Goal: Task Accomplishment & Management: Complete application form

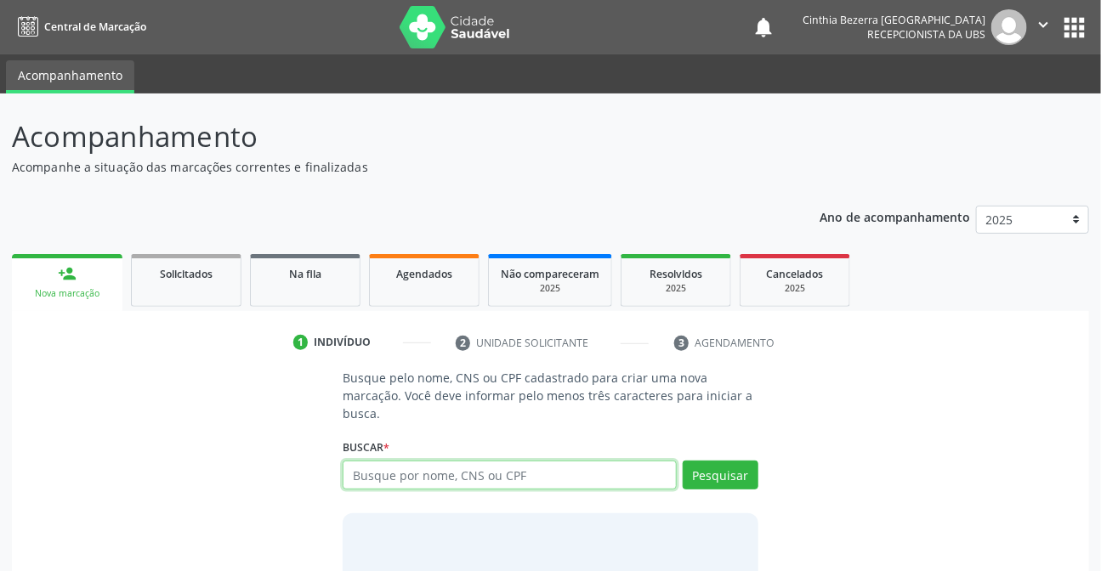
click at [559, 473] on input "text" at bounding box center [509, 475] width 333 height 29
click at [481, 467] on input "text" at bounding box center [509, 475] width 333 height 29
click at [567, 467] on input "text" at bounding box center [509, 475] width 333 height 29
type input "10039262405"
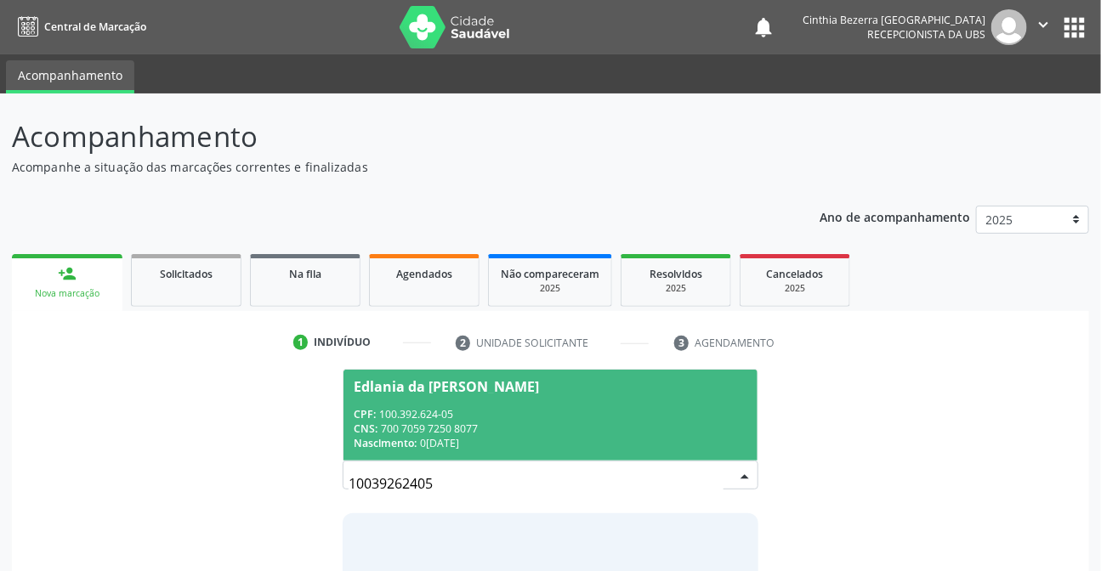
click at [501, 394] on span "Edlania da [PERSON_NAME] CPF: 100.392.624-05 CNS: 700 7059 7250 8077 Nascimento…" at bounding box center [549, 415] width 413 height 91
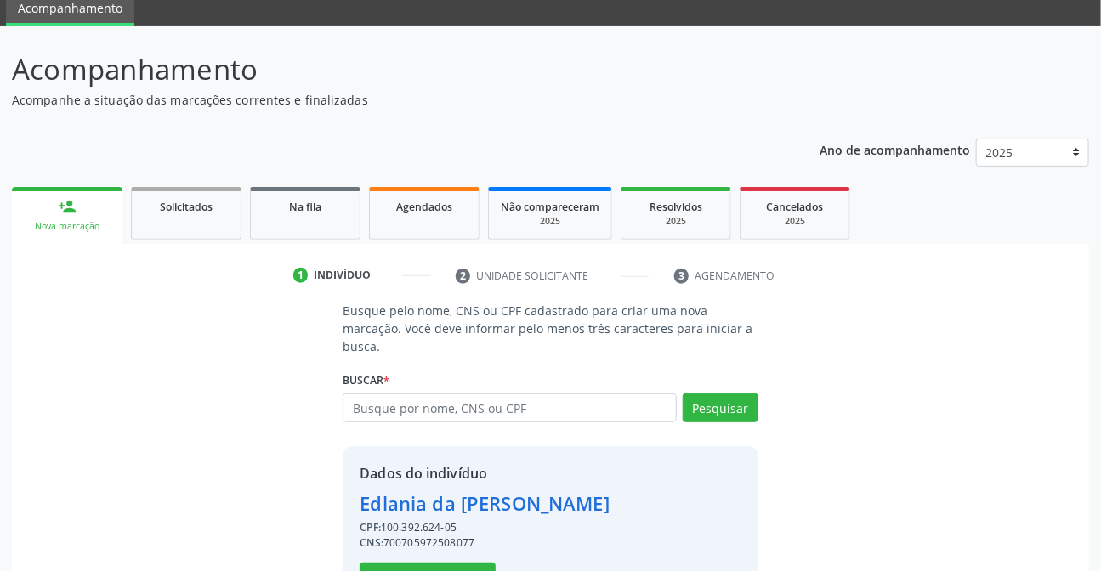
scroll to position [127, 0]
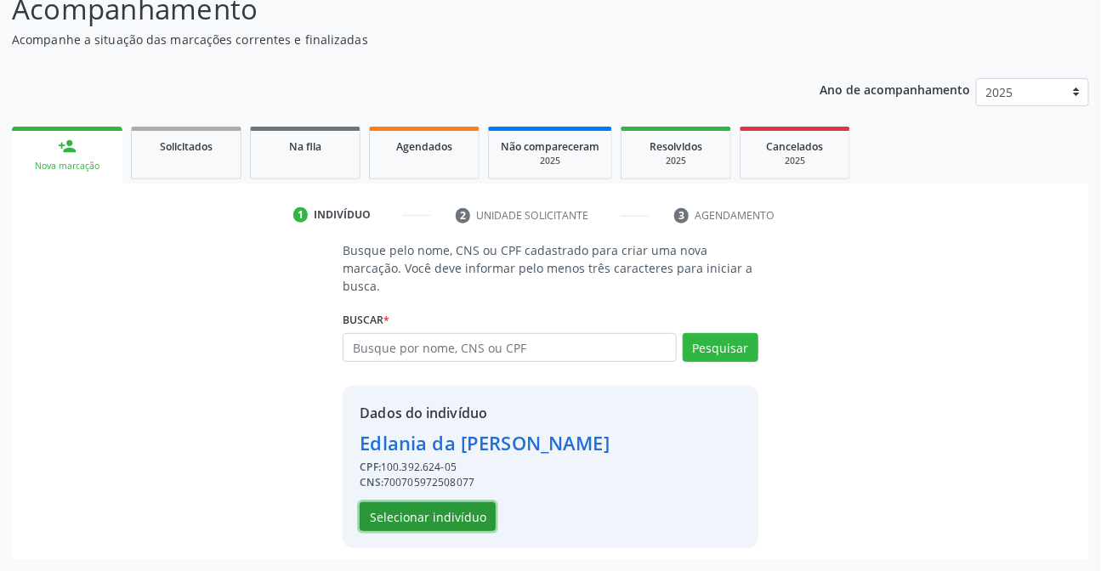
click at [445, 512] on button "Selecionar indivíduo" at bounding box center [428, 516] width 136 height 29
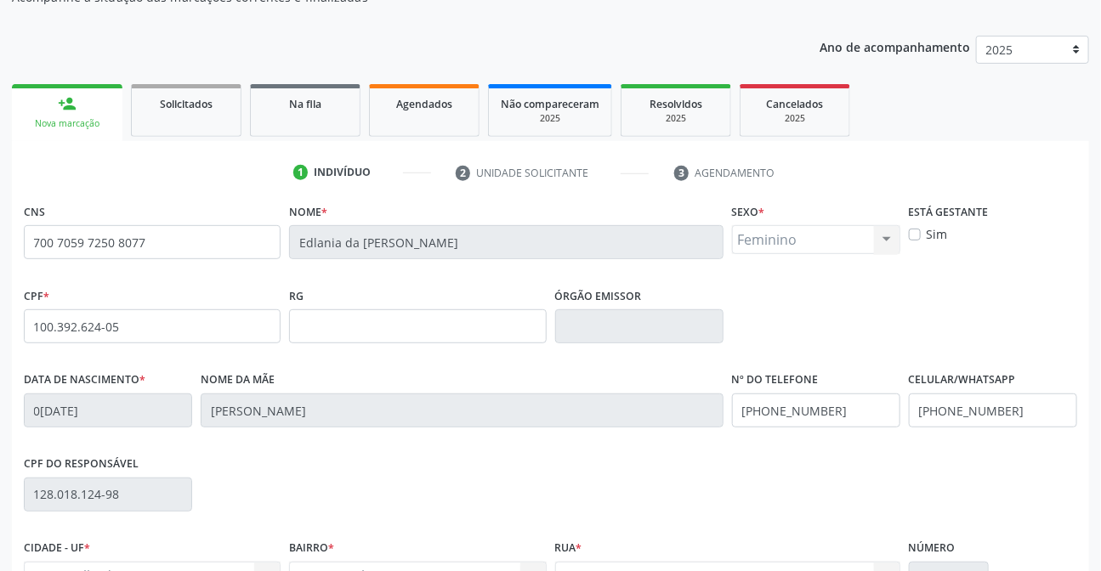
scroll to position [349, 0]
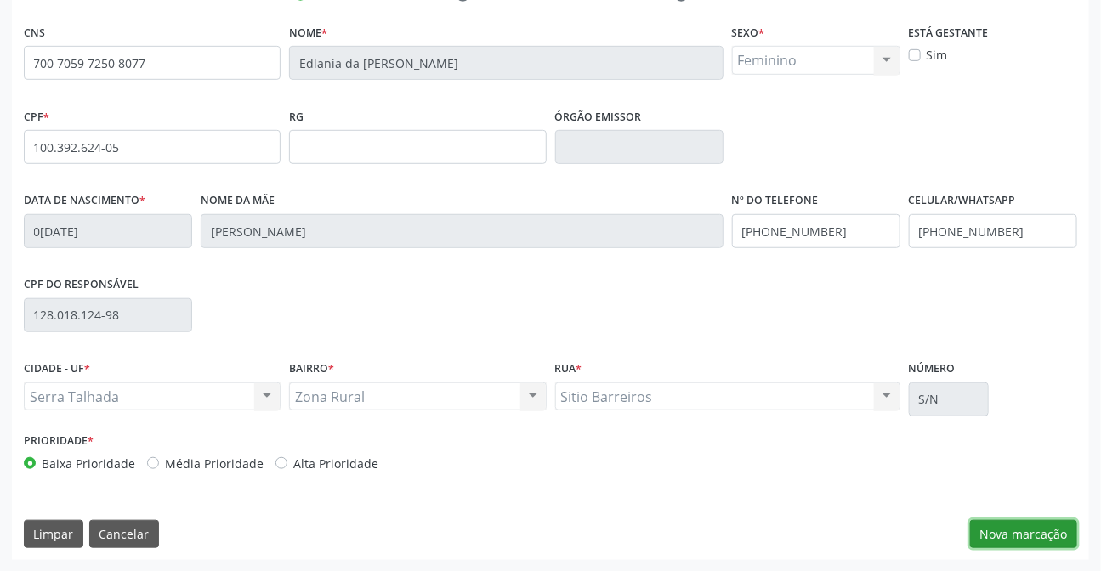
click at [1025, 528] on button "Nova marcação" at bounding box center [1023, 534] width 107 height 29
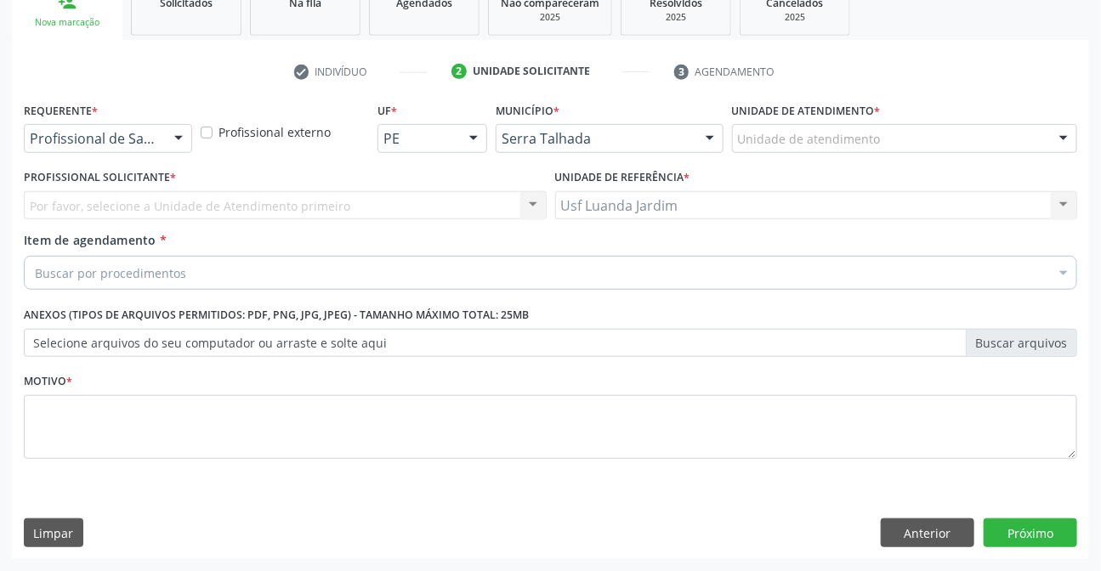
scroll to position [270, 0]
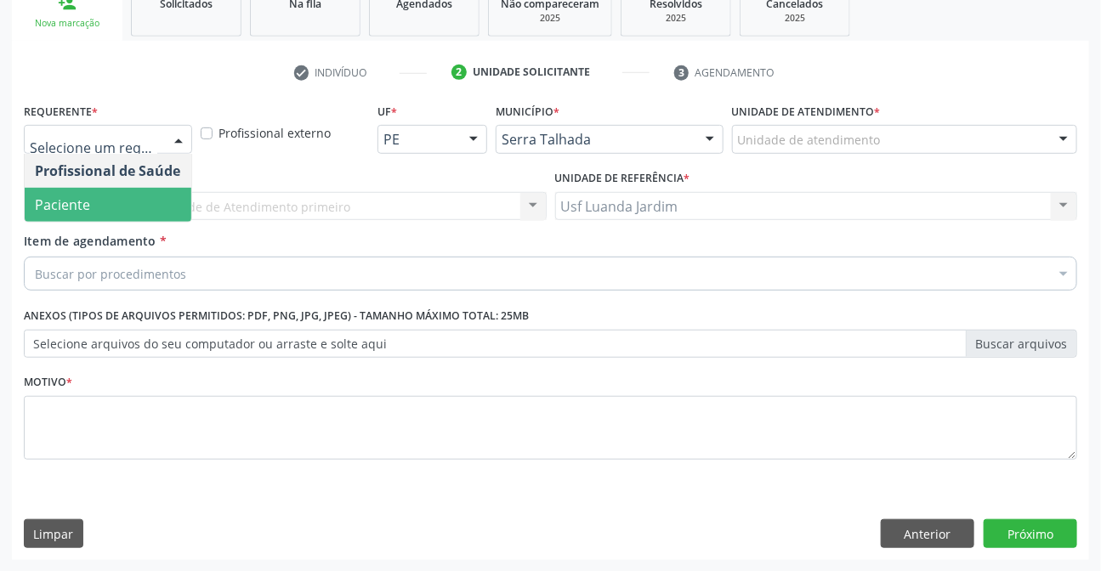
click at [129, 195] on span "Paciente" at bounding box center [108, 205] width 167 height 34
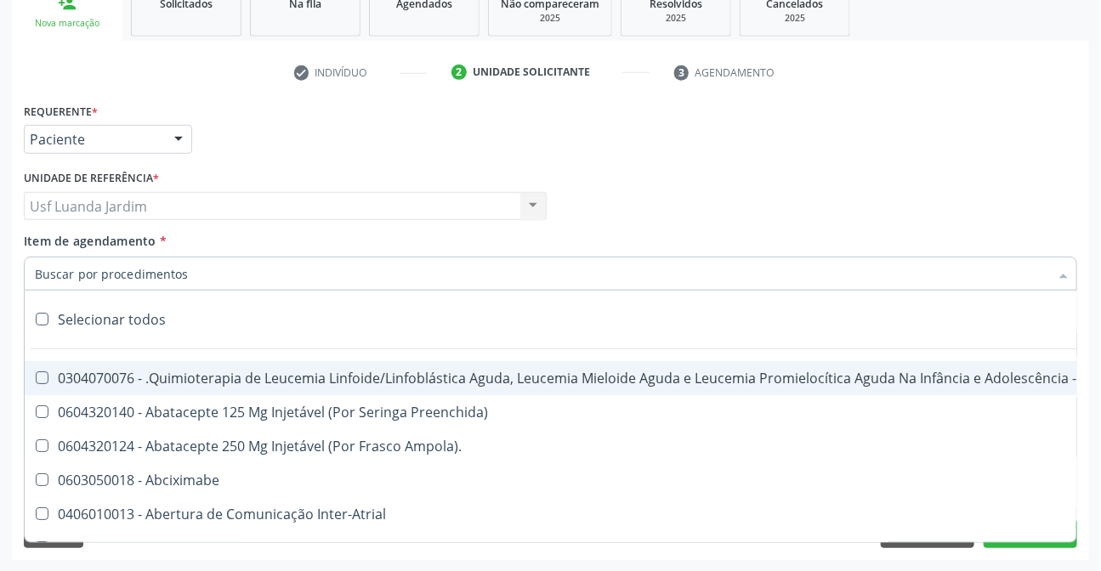
click at [168, 272] on input "Item de agendamento *" at bounding box center [542, 274] width 1014 height 34
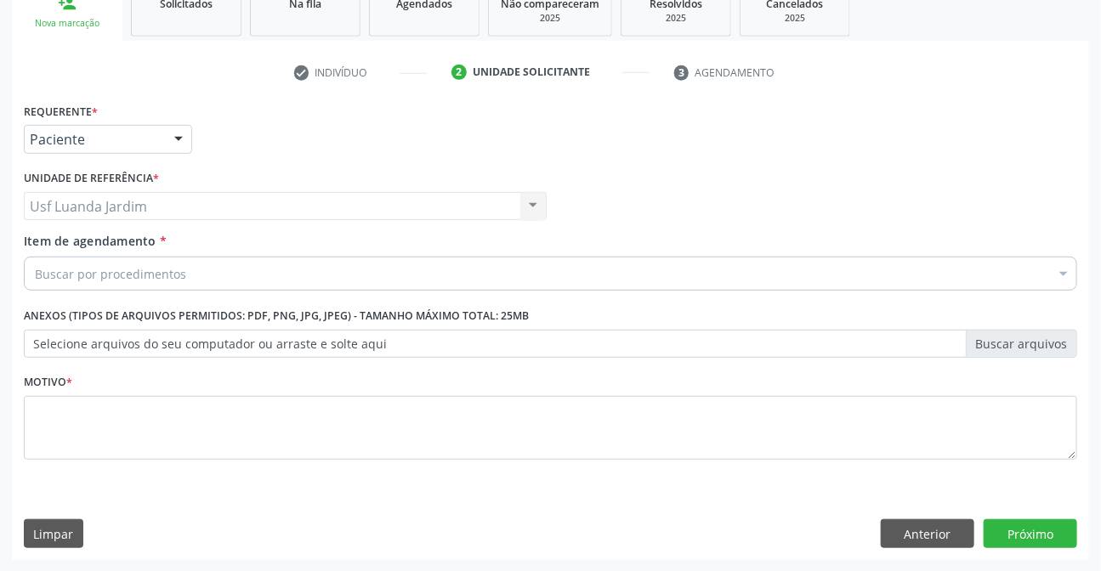
click at [254, 269] on div "Buscar por procedimentos" at bounding box center [550, 274] width 1053 height 34
click at [280, 263] on div "Buscar por procedimentos" at bounding box center [550, 274] width 1053 height 34
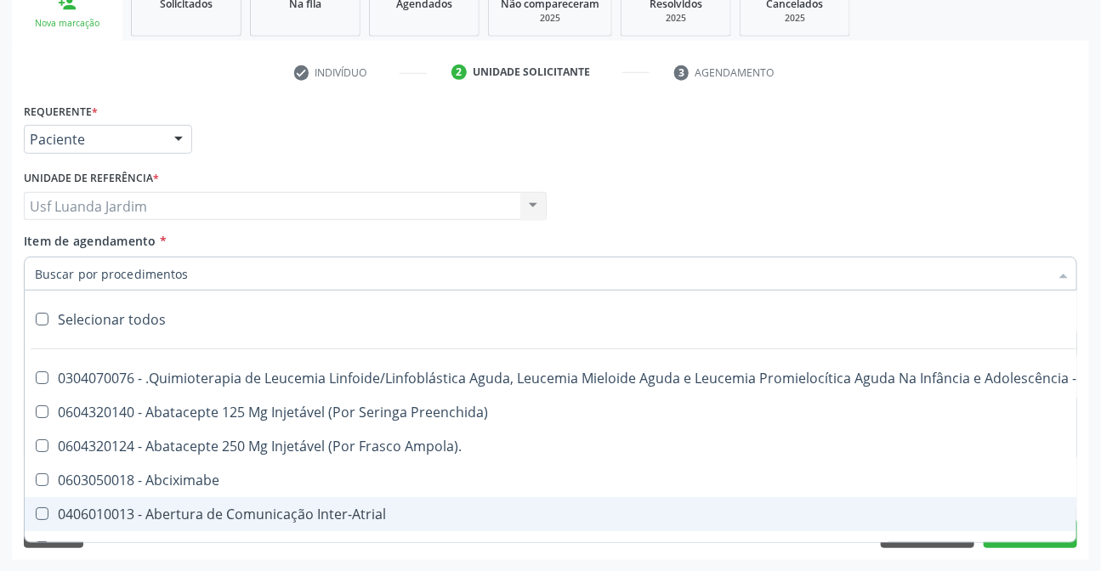
paste input "0202020380"
type input "0202020380"
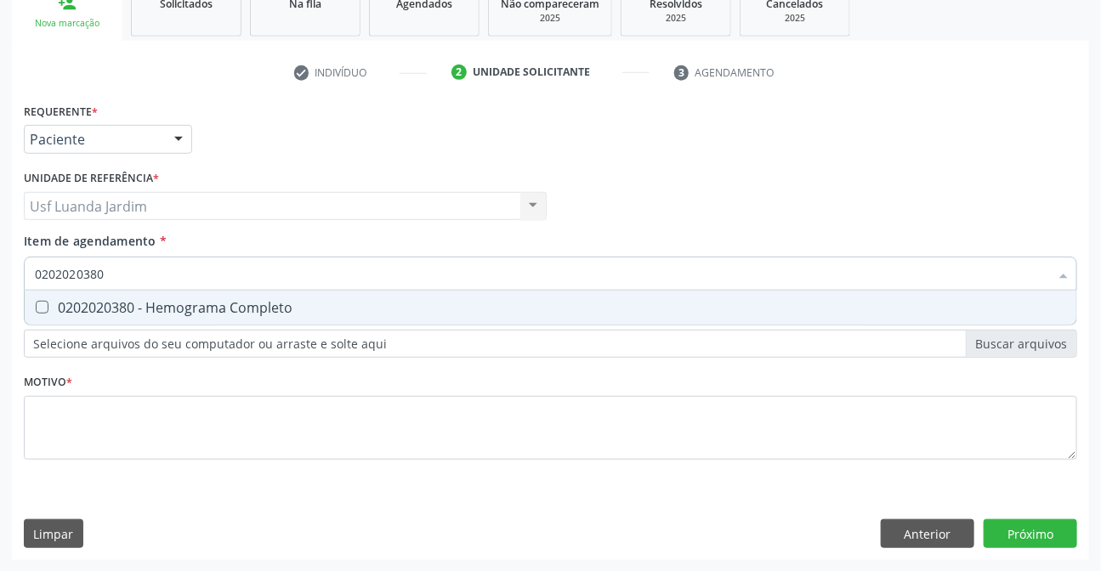
click at [275, 306] on div "0202020380 - Hemograma Completo" at bounding box center [550, 308] width 1031 height 14
checkbox Completo "true"
type input "0"
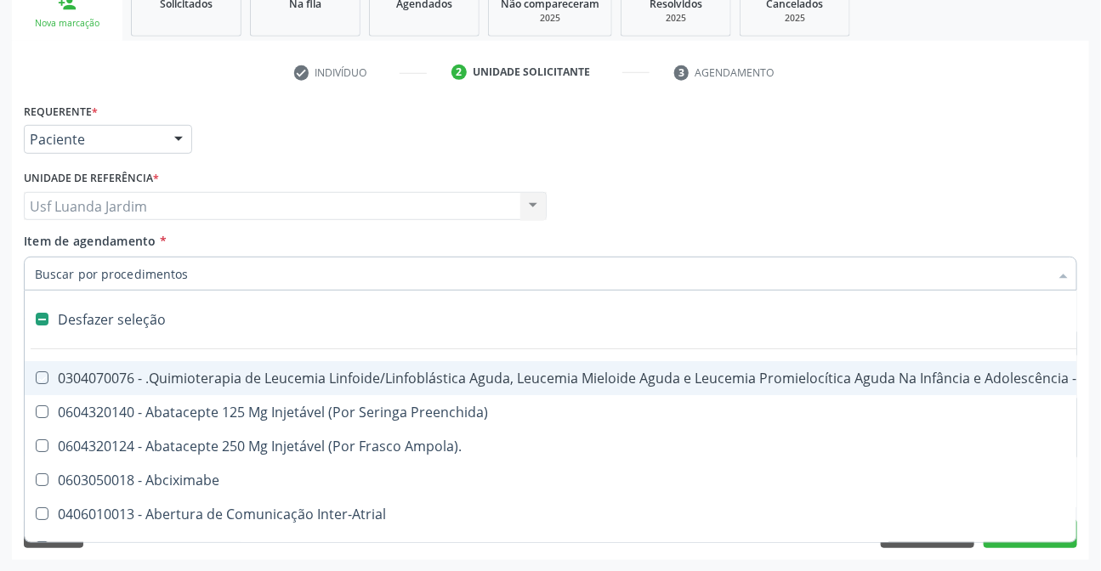
checkbox Manutenção "false"
type input ","
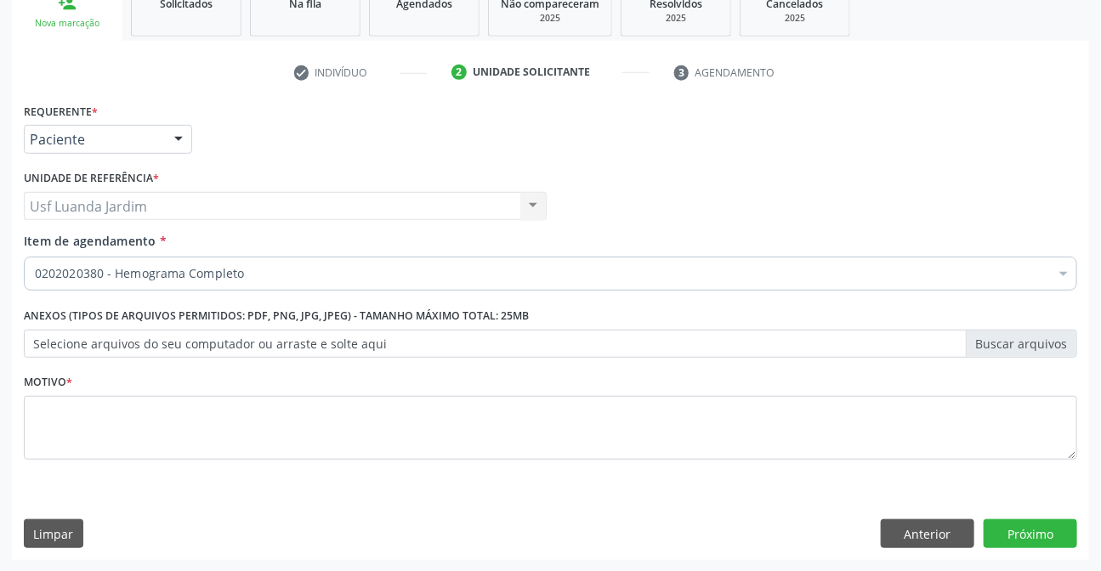
checkbox Completo "true"
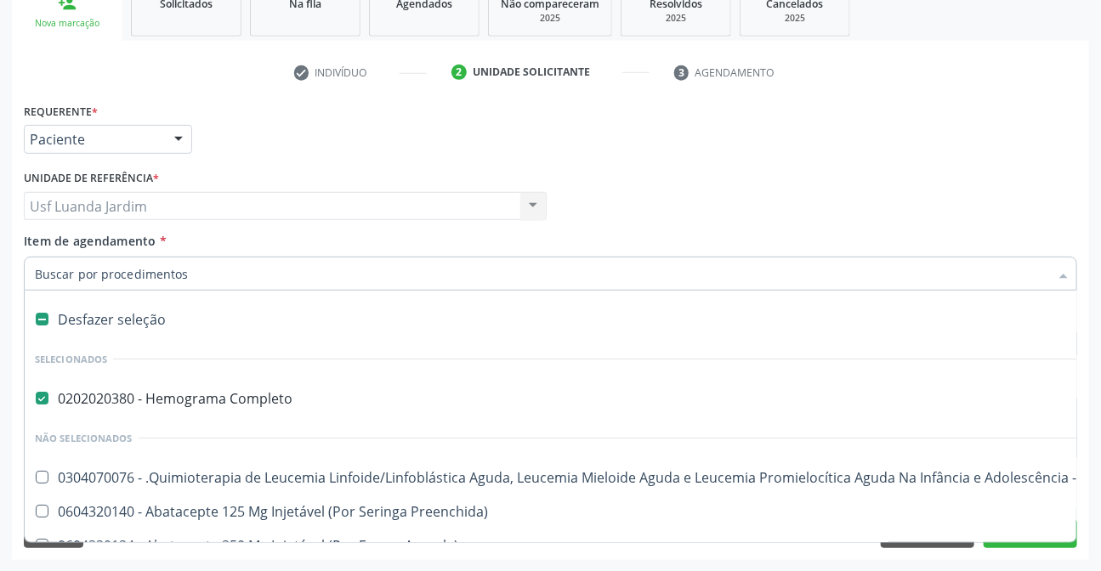
paste input "0202050017"
type input "0202050017"
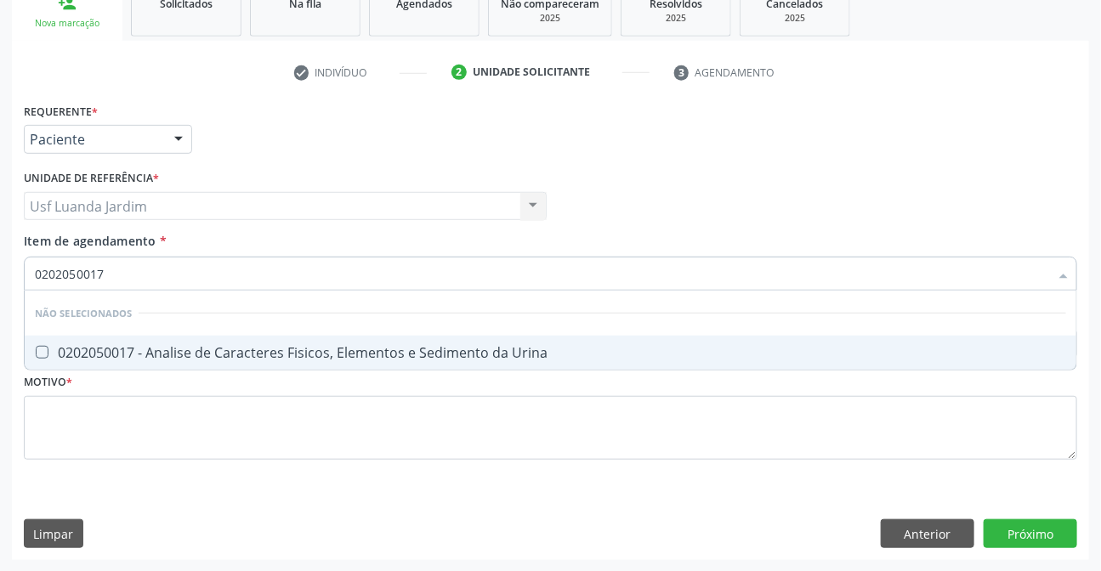
click at [419, 348] on div "0202050017 - Analise de Caracteres Fisicos, Elementos e Sedimento da Urina" at bounding box center [550, 353] width 1031 height 14
checkbox Urina "true"
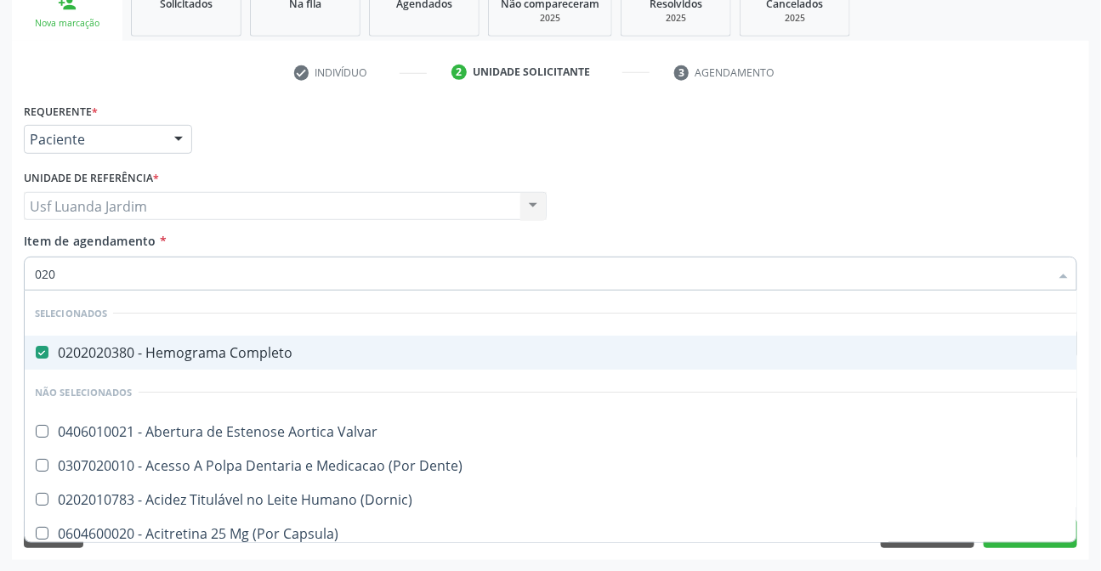
type input "02"
checkbox Terapeutica "false"
checkbox Urina "true"
type input "0"
checkbox Urina "false"
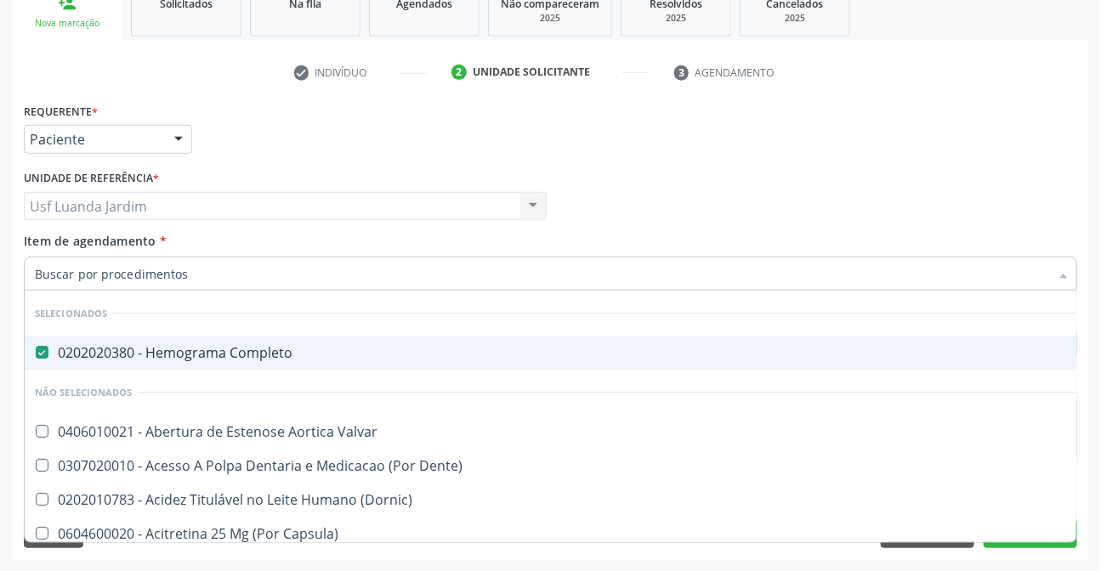
checkbox Especializada "true"
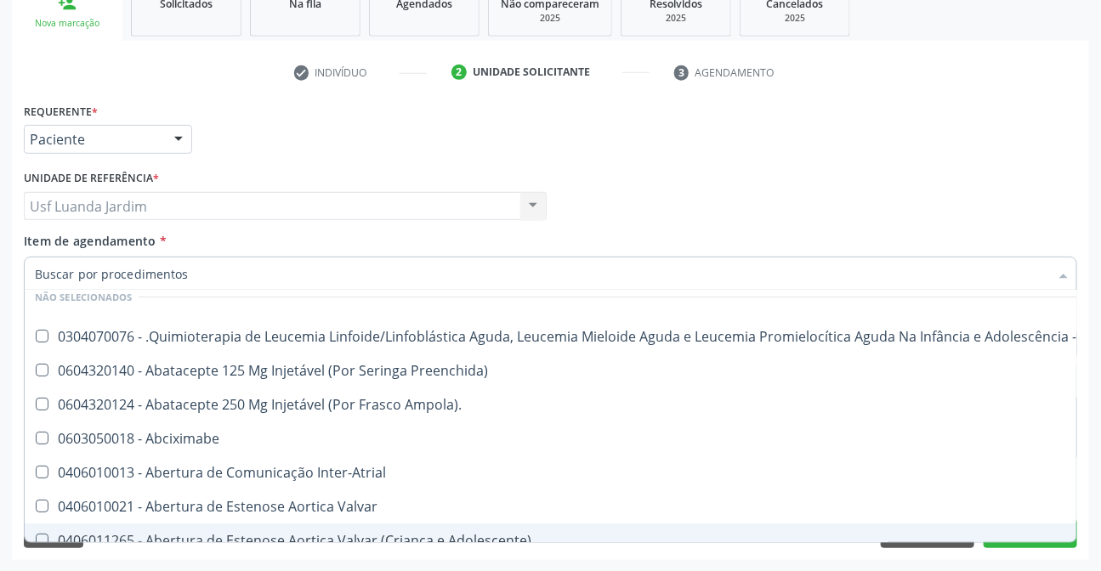
scroll to position [0, 0]
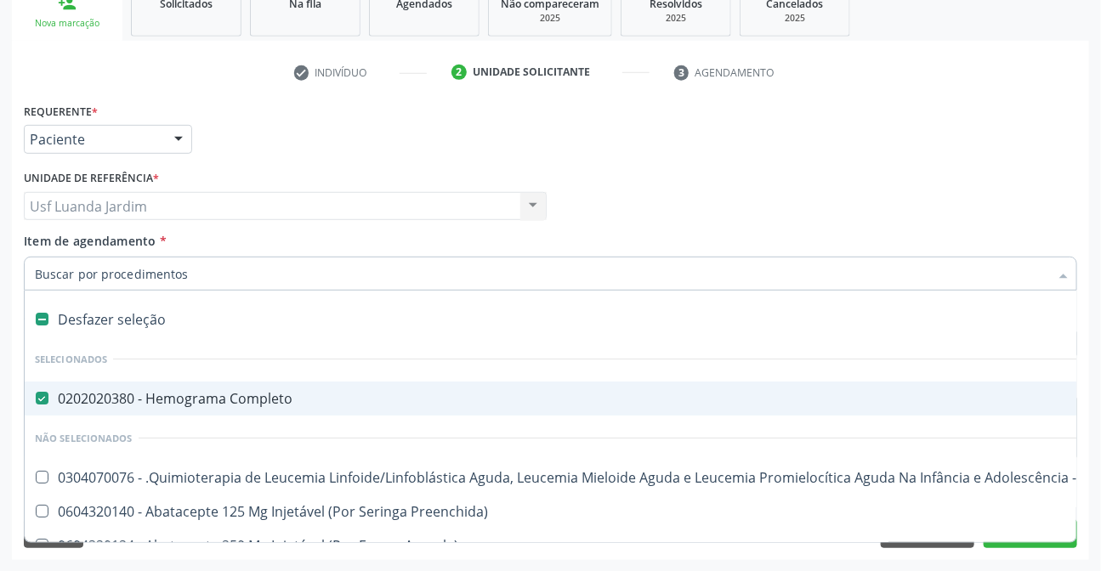
paste input "0202050017"
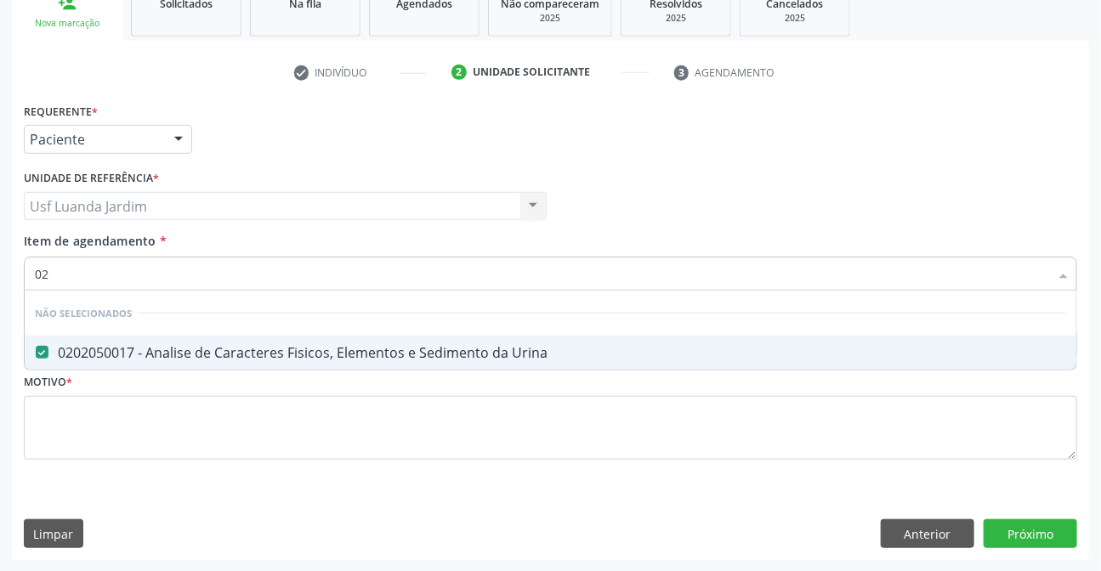
type input "0"
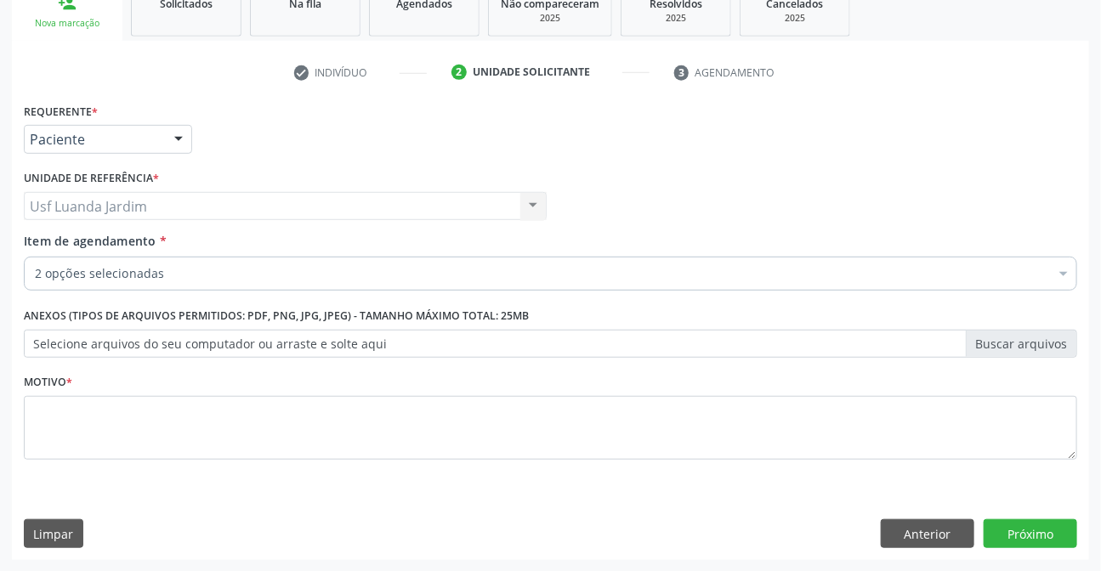
checkbox Solo "false"
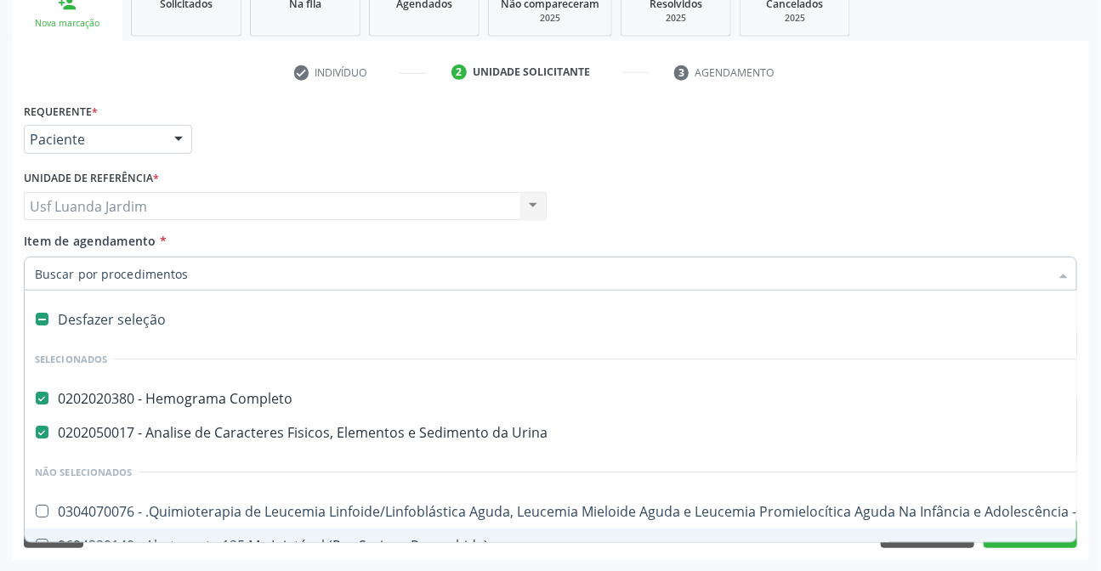
paste input "0202120090"
type input "0202120090"
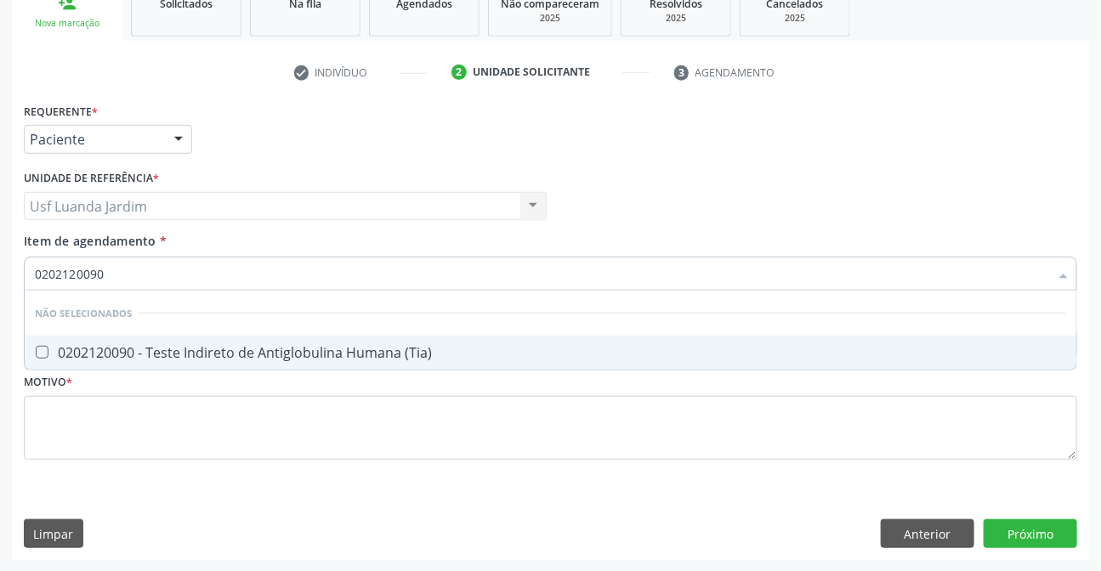
click at [377, 351] on div "0202120090 - Teste Indireto de Antiglobulina Humana (Tia)" at bounding box center [550, 353] width 1031 height 14
checkbox \(Tia\) "true"
type input "020212"
checkbox \(Tia\) "false"
type input "0"
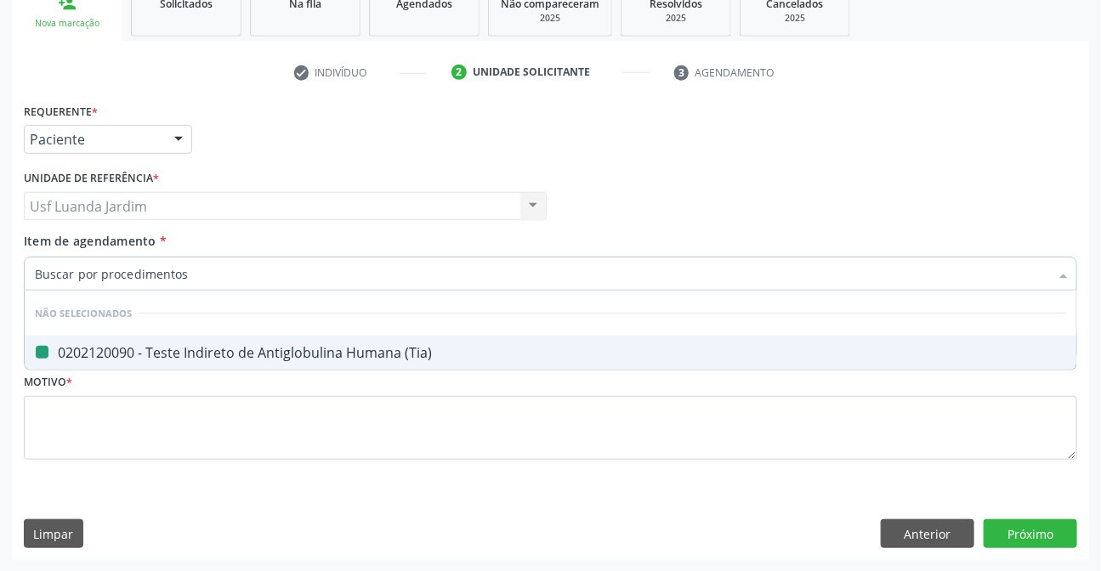
checkbox \(Tia\) "true"
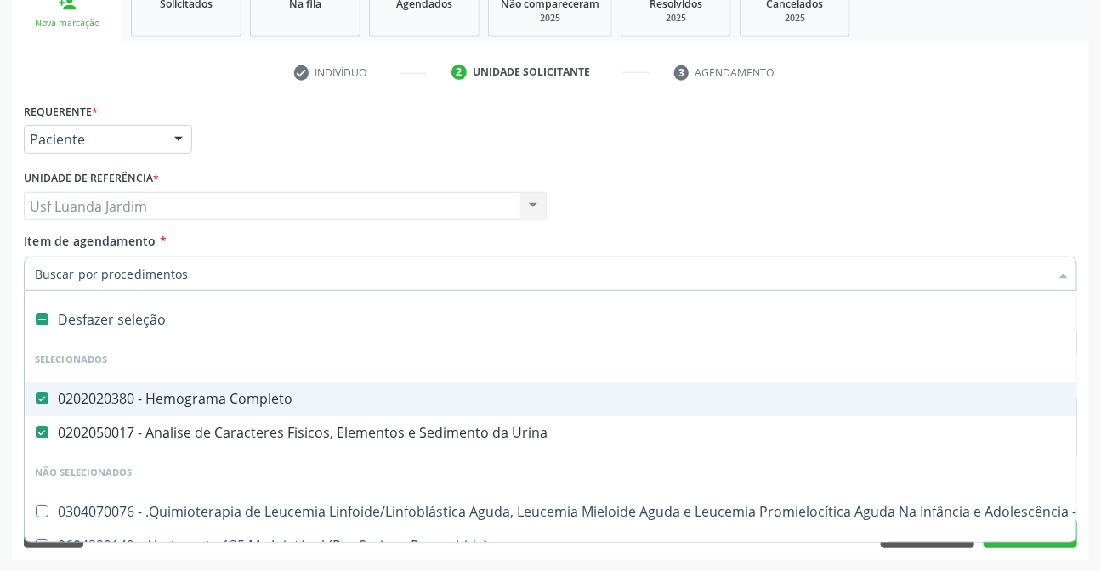
type input "v"
checkbox Completo "false"
checkbox Urina "false"
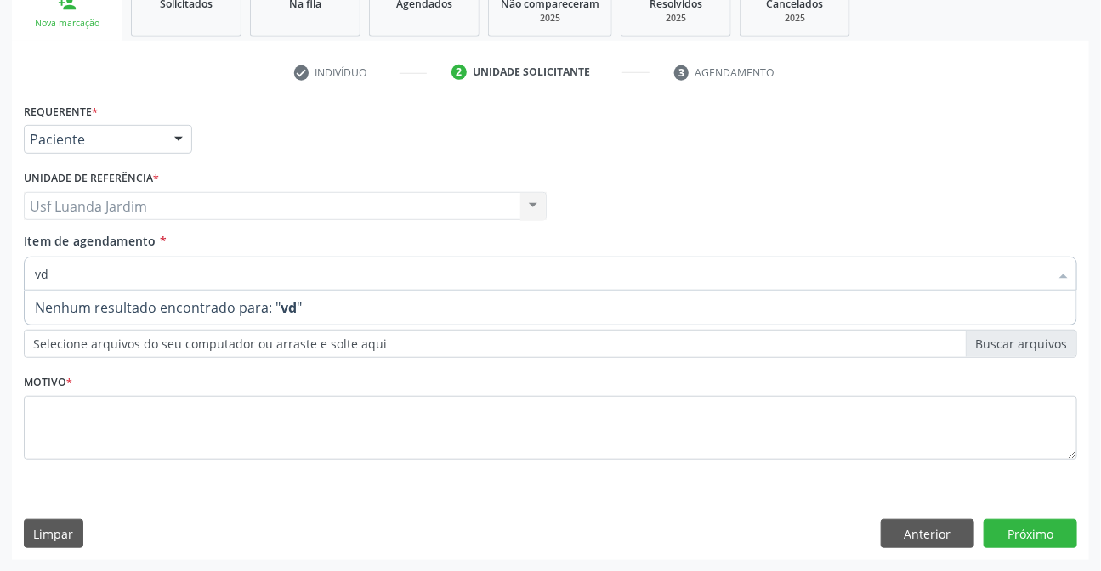
type input "v"
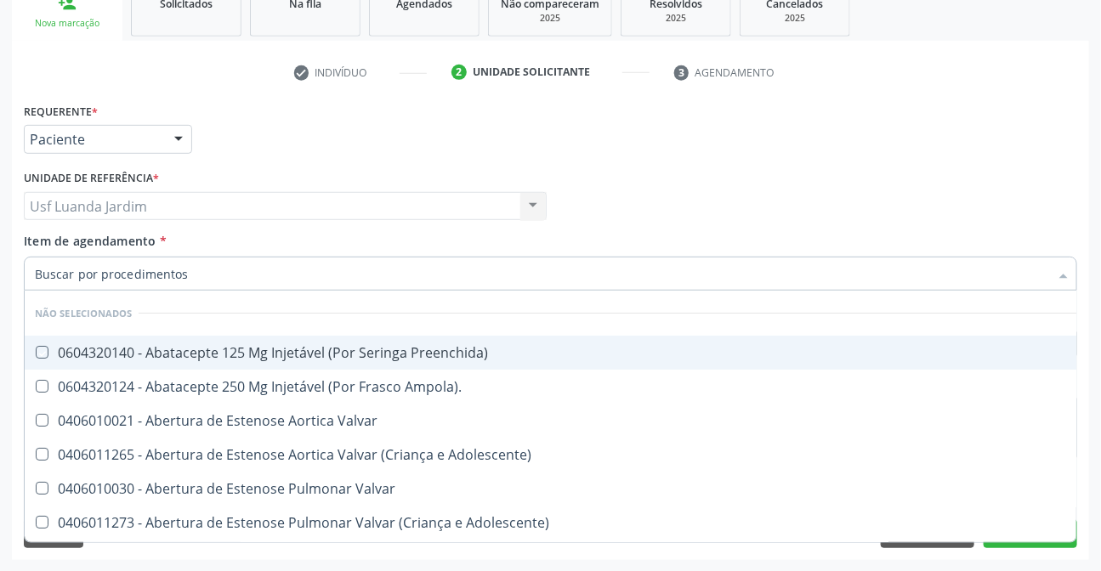
checkbox Preenchida\) "true"
checkbox Ampola\)\ "true"
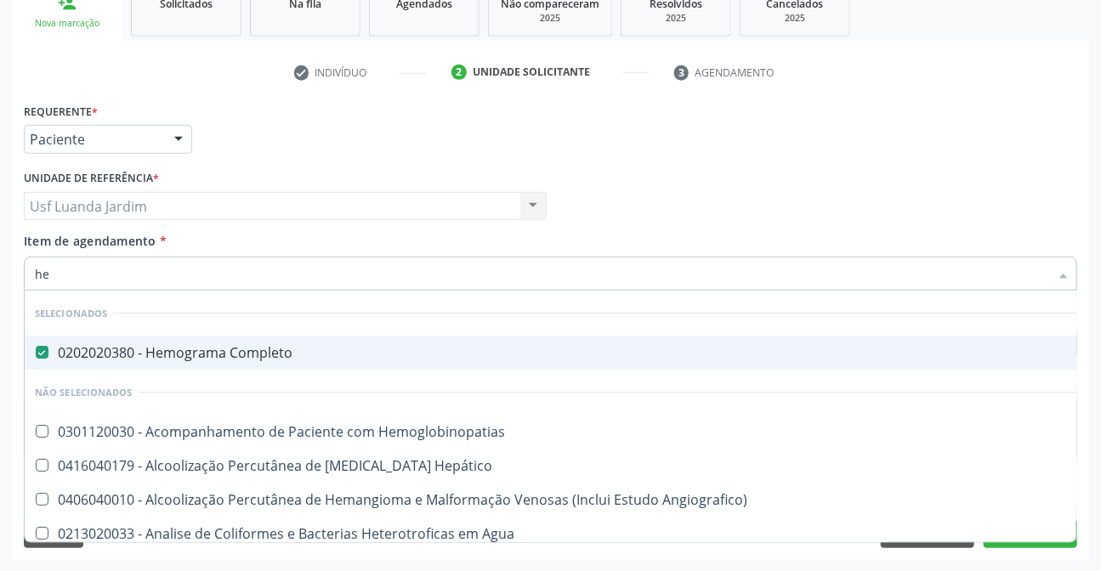
type input "hep"
checkbox Completo "false"
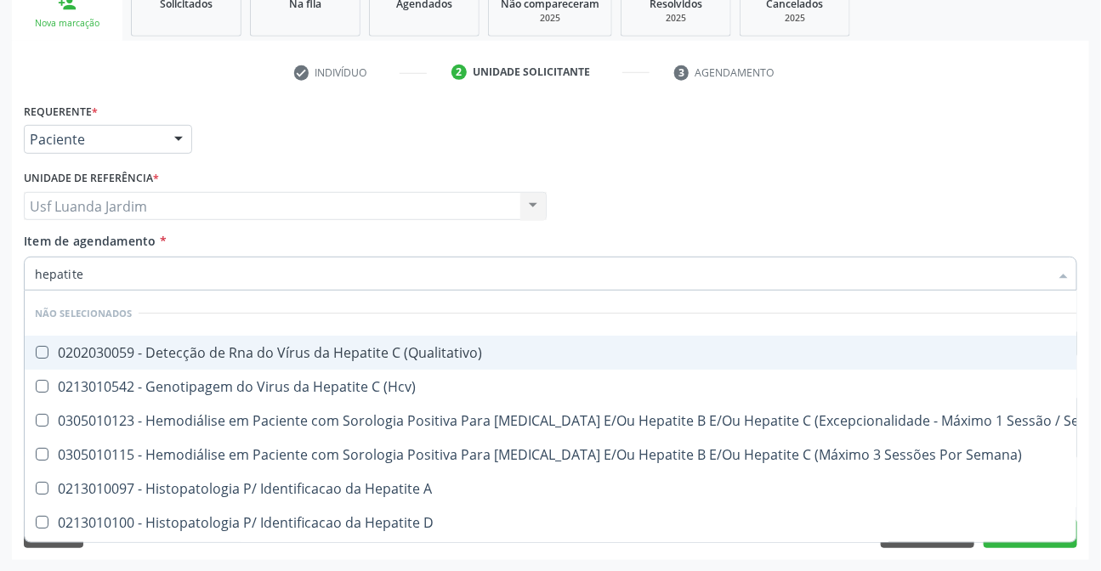
type input "hepatite b"
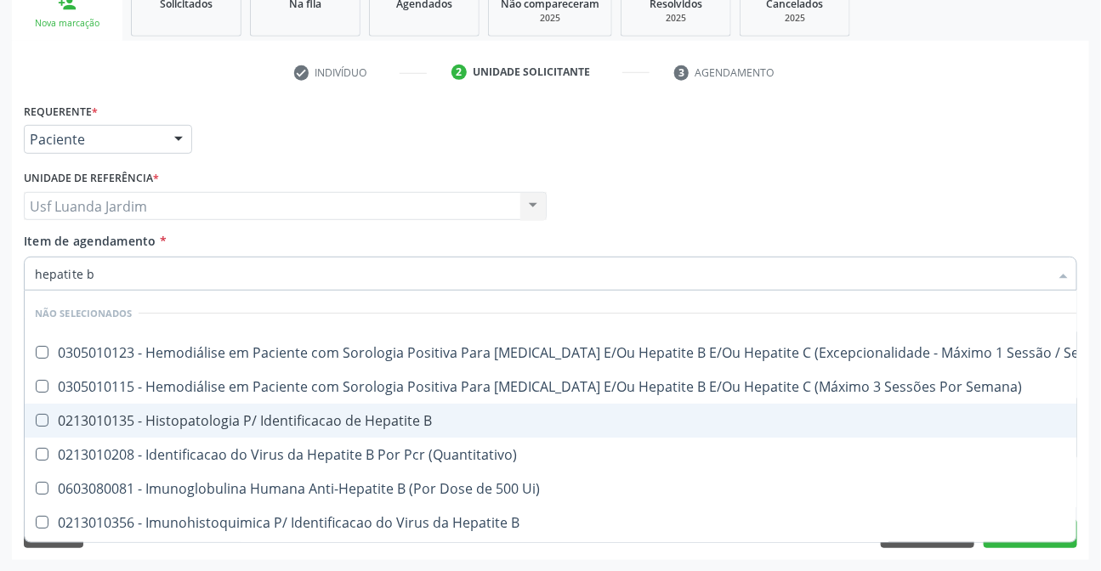
click at [359, 416] on div "0213010135 - Histopatologia P/ Identificacao de Hepatite B" at bounding box center [581, 421] width 1093 height 14
checkbox B "true"
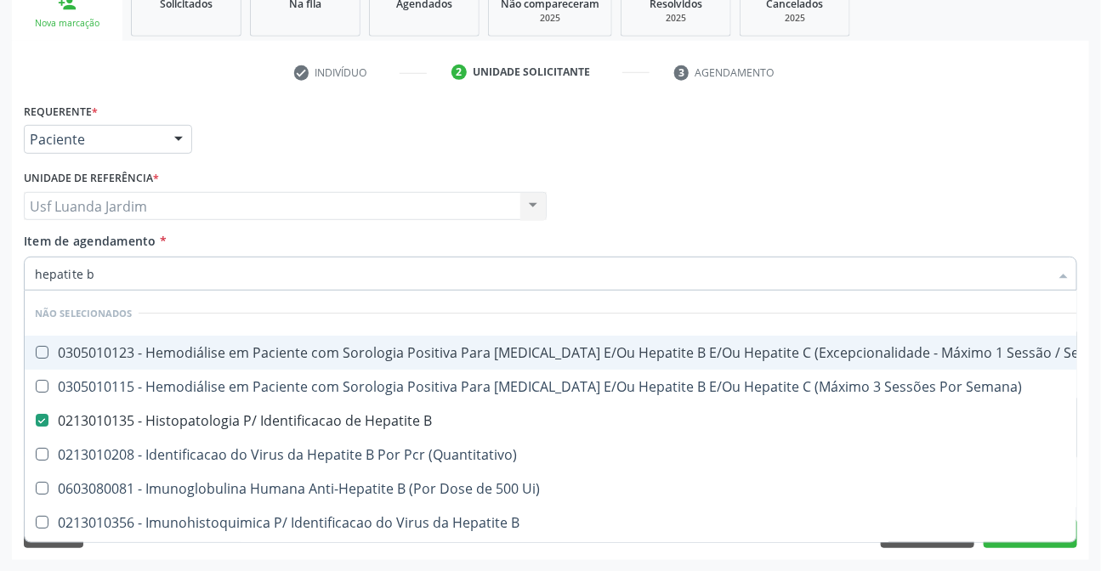
type input "hepatite"
checkbox B "false"
checkbox Parceria\) "true"
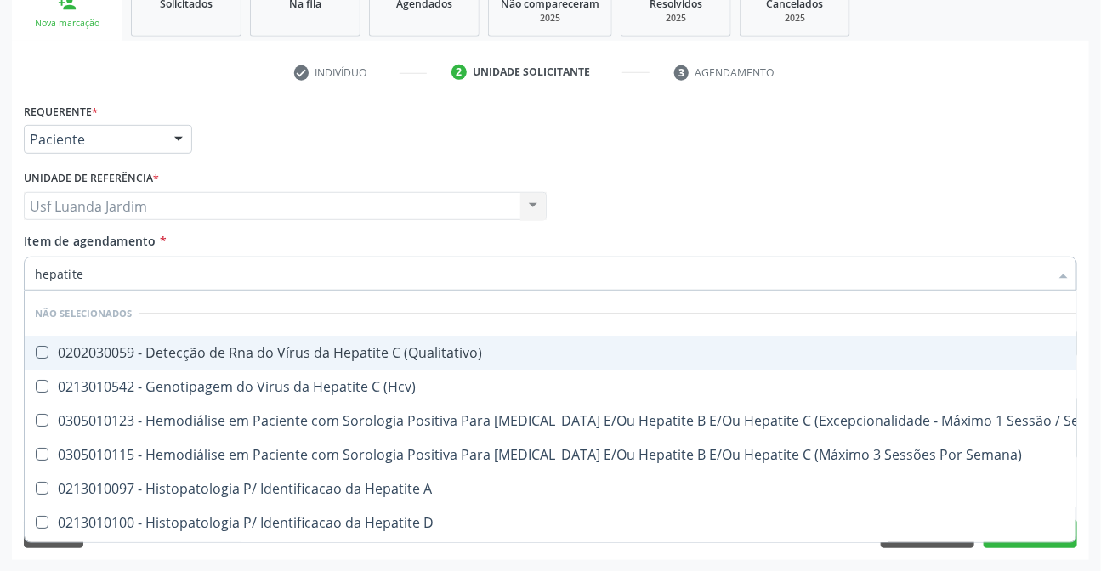
type input "hepatite c"
checkbox B "false"
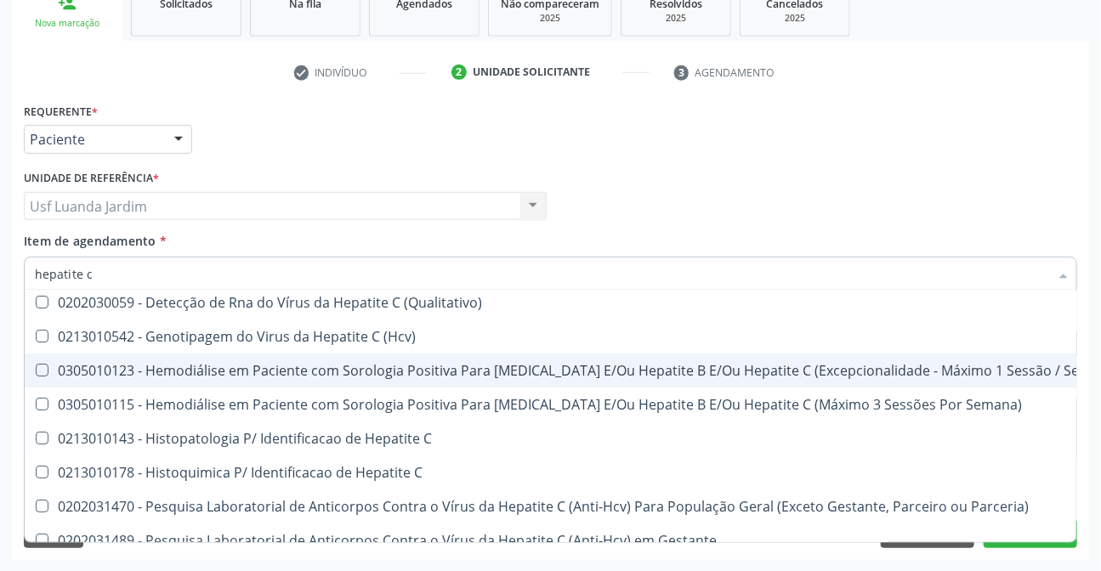
scroll to position [76, 0]
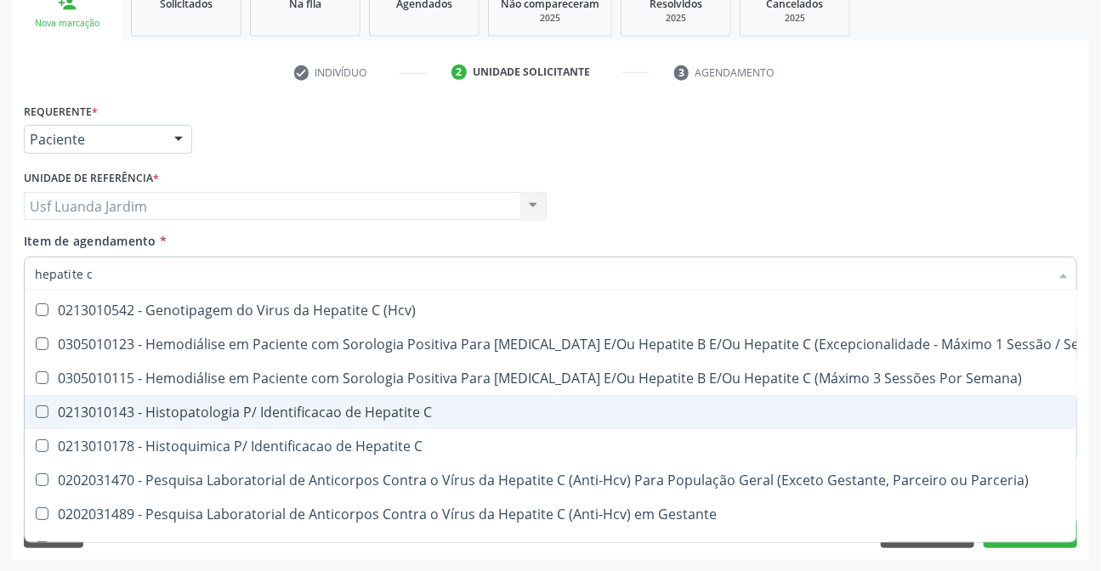
click at [450, 417] on span "0213010143 - Histopatologia P/ Identificacao de Hepatite C" at bounding box center [577, 412] width 1105 height 34
checkbox C "true"
type input "hepatite"
checkbox C "false"
checkbox Parceria\) "true"
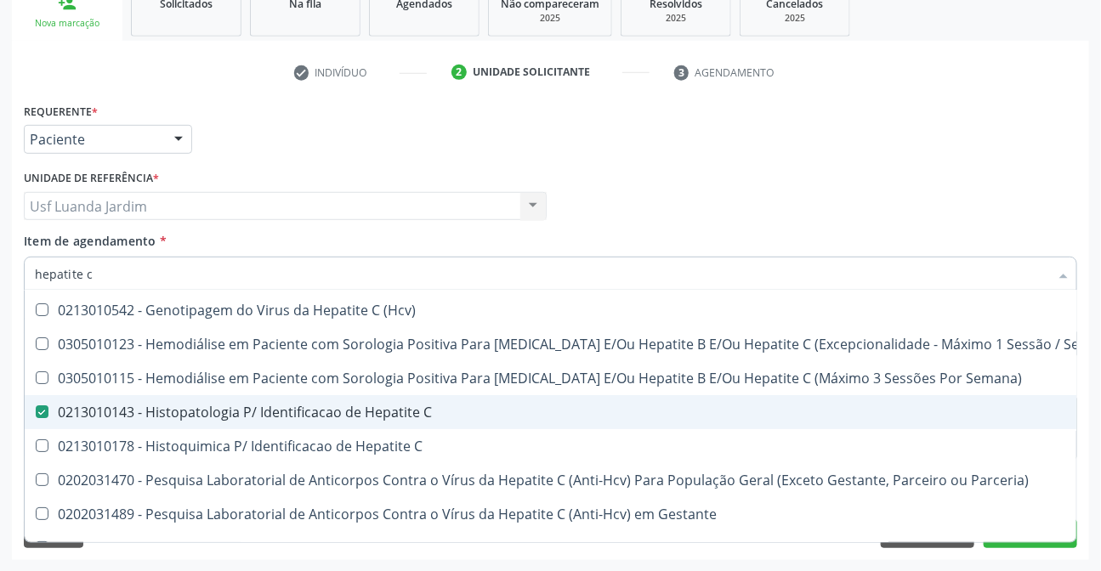
checkbox Gestante "true"
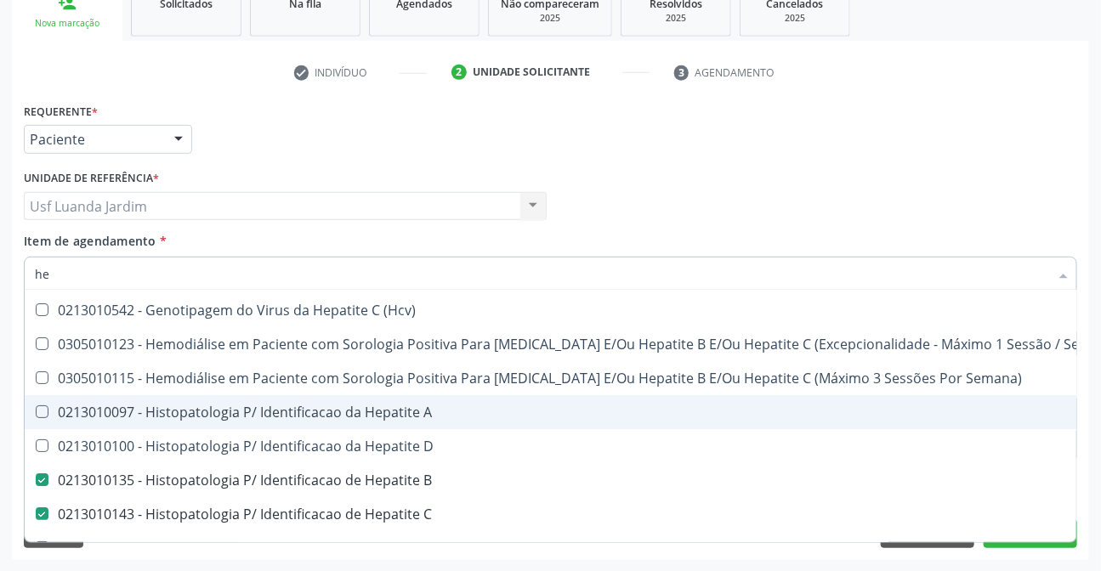
type input "h"
checkbox \(Qualitativo\) "true"
checkbox B "false"
checkbox C "false"
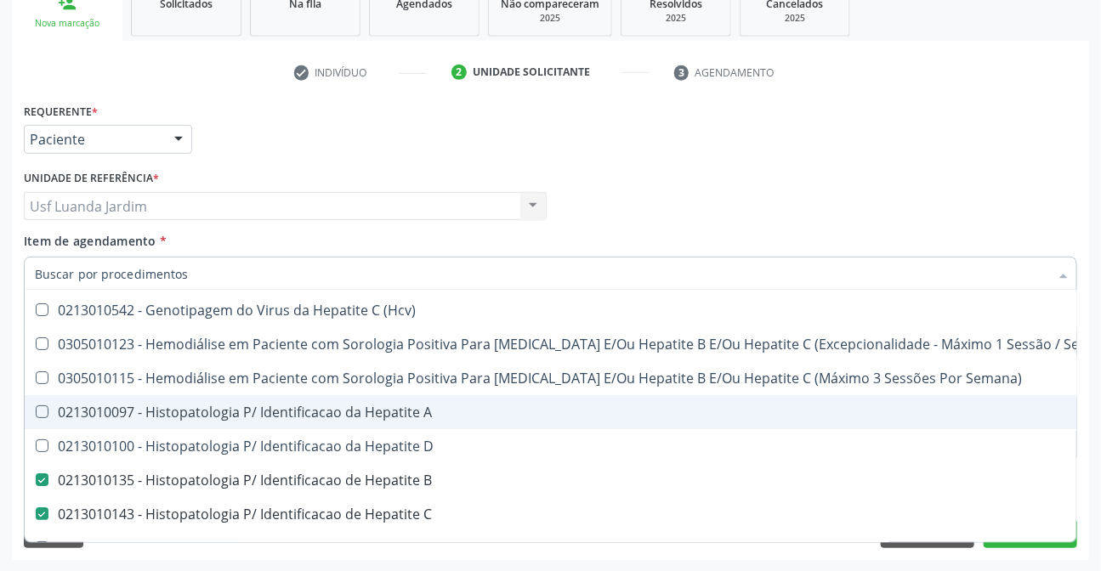
checkbox D "false"
checkbox Parceria\) "false"
checkbox Gestante "false"
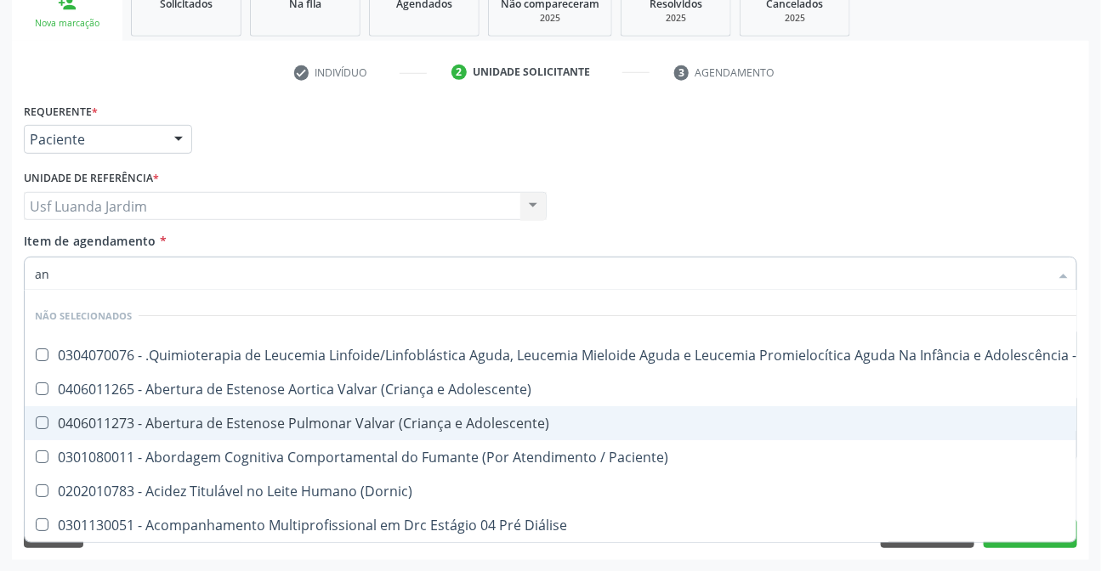
type input "ant"
checkbox Urina "false"
checkbox Estreito "true"
type input "anti"
checkbox B "true"
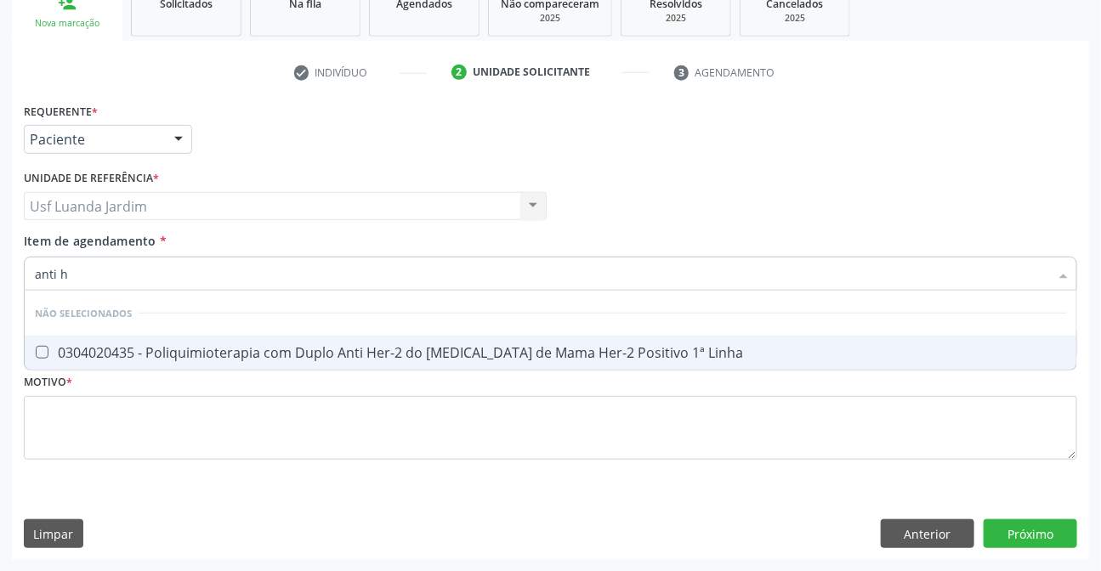
scroll to position [0, 0]
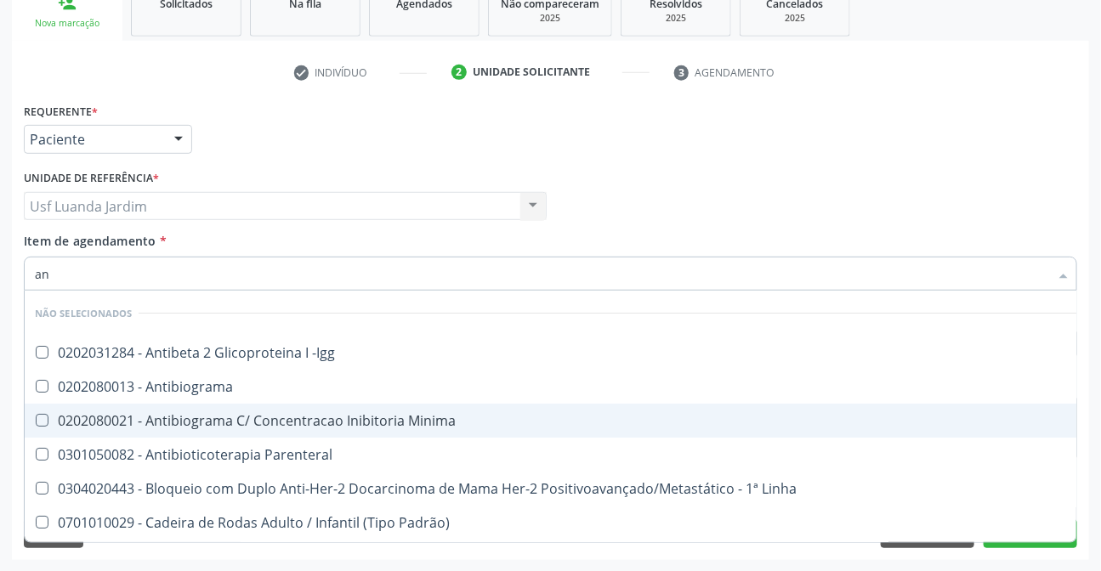
type input "a"
checkbox -Igg "true"
checkbox \(Tia\) "false"
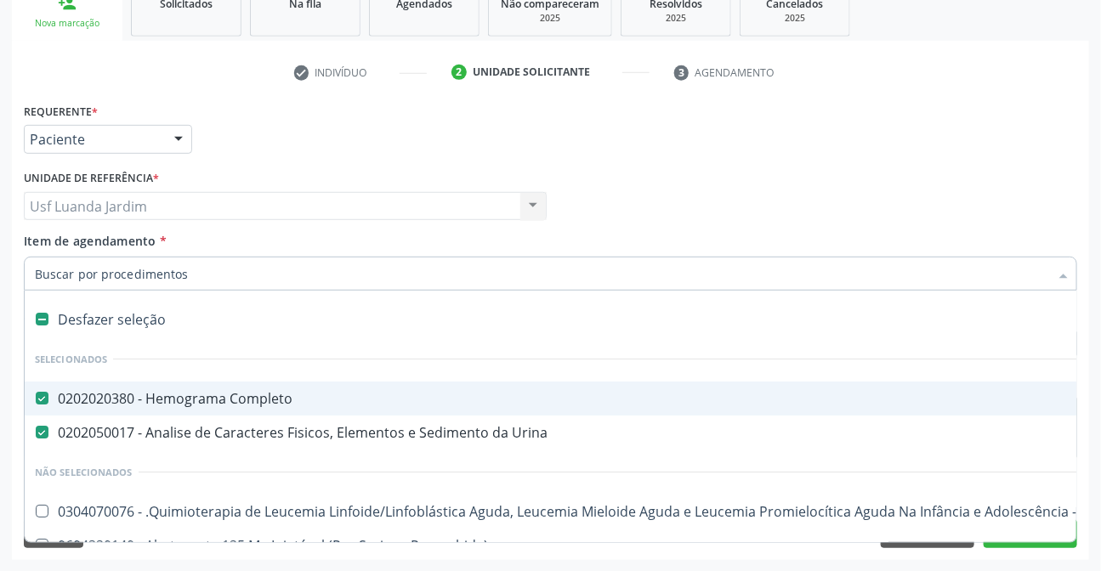
type input "g"
type input "hi"
checkbox Completo "false"
checkbox Sífilis "true"
checkbox A "true"
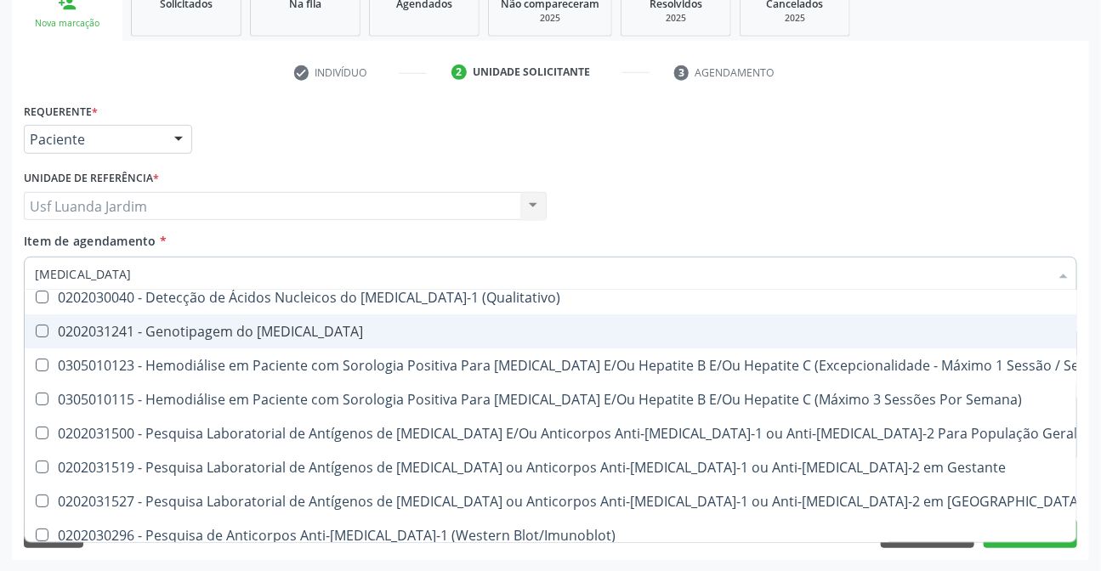
scroll to position [154, 0]
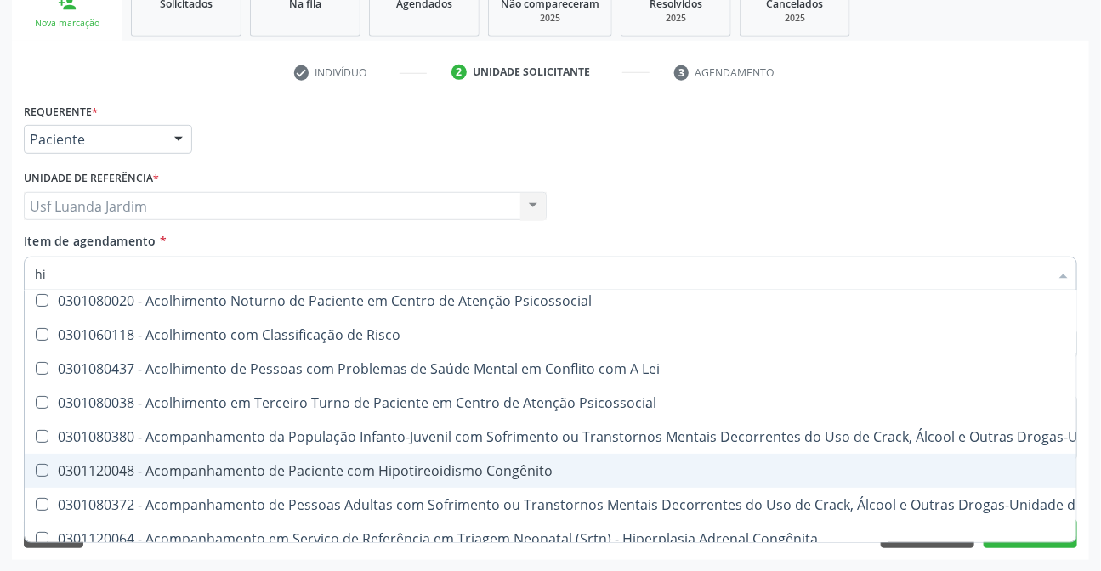
type input "h"
checkbox Preenchida\) "true"
checkbox B "false"
checkbox C "false"
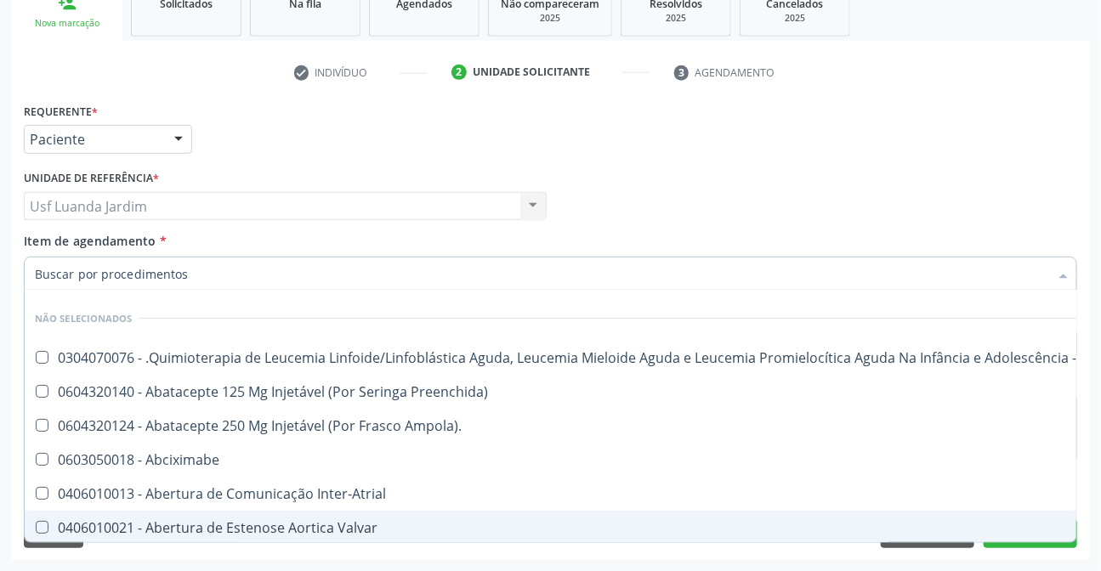
scroll to position [212, 0]
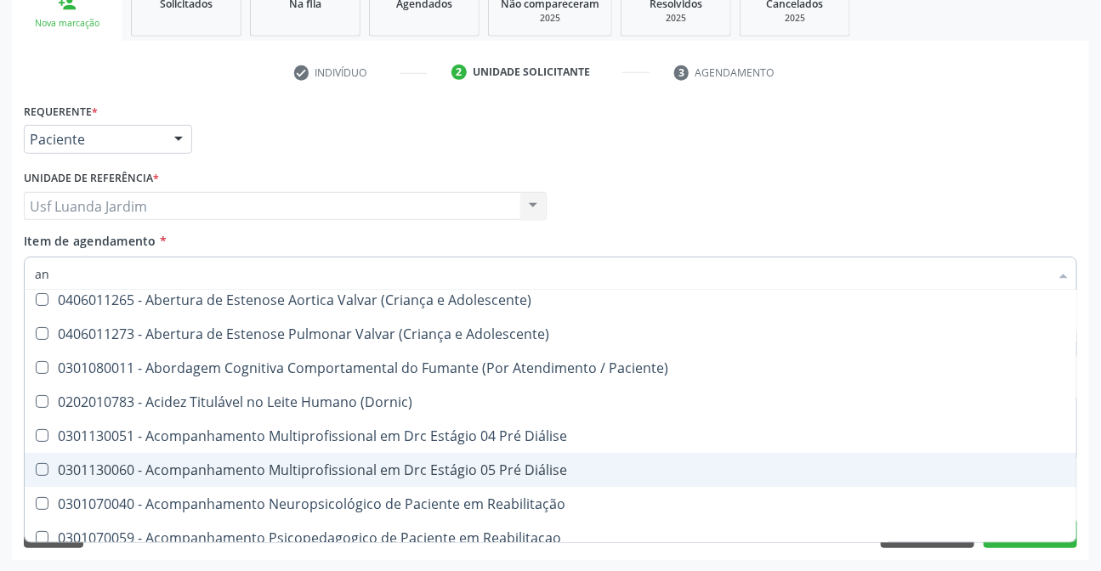
type input "ant"
checkbox Urina "false"
checkbox Estreito "true"
type input "anti"
checkbox B "true"
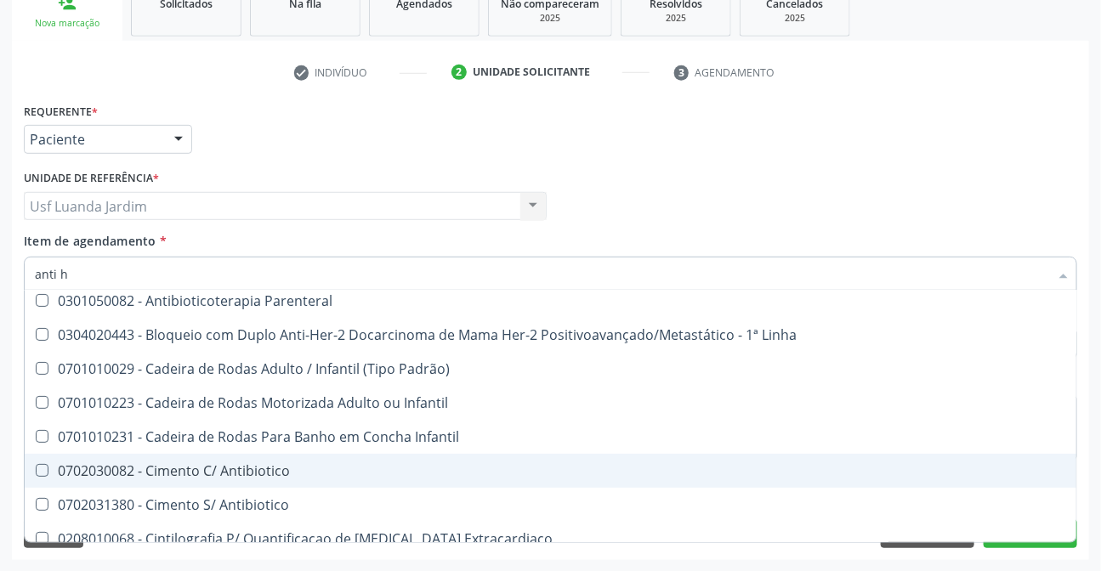
scroll to position [0, 0]
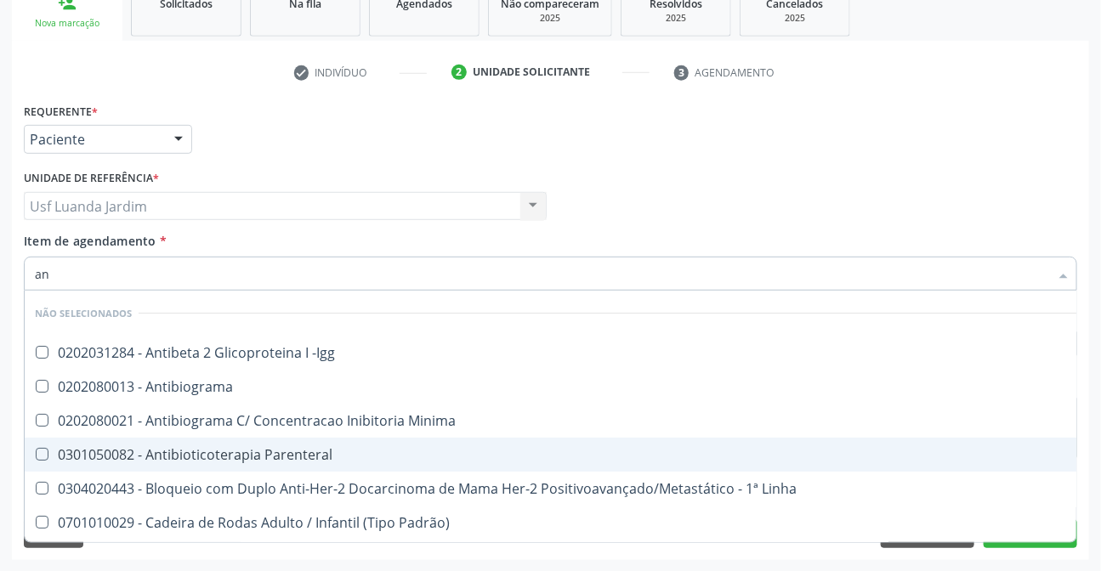
type input "a"
checkbox -Igg "true"
checkbox \(Tia\) "false"
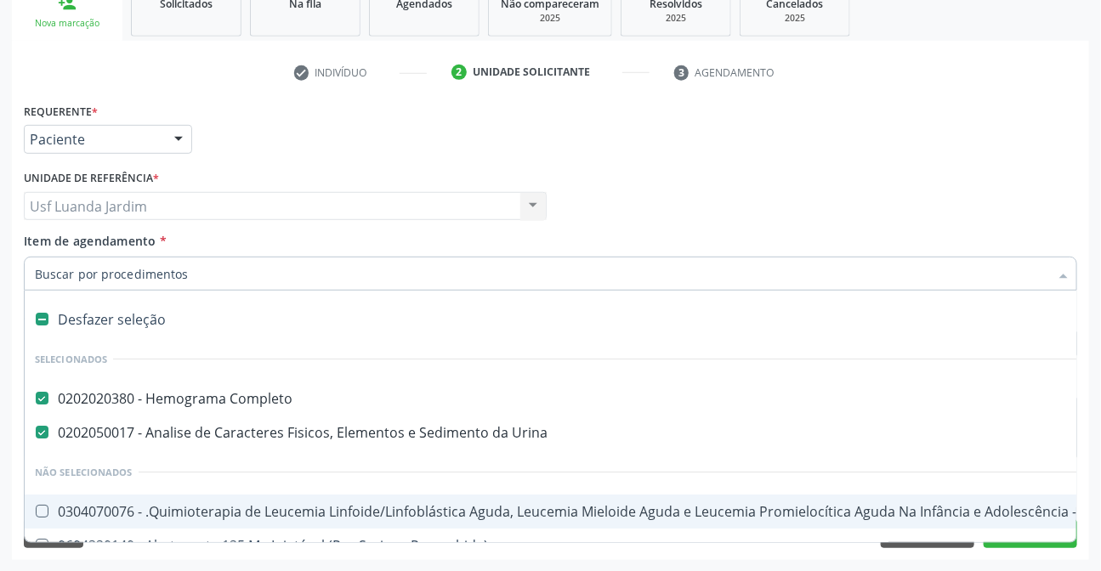
type input "h"
checkbox Primária "true"
checkbox População "true"
checkbox Ortodontista "true"
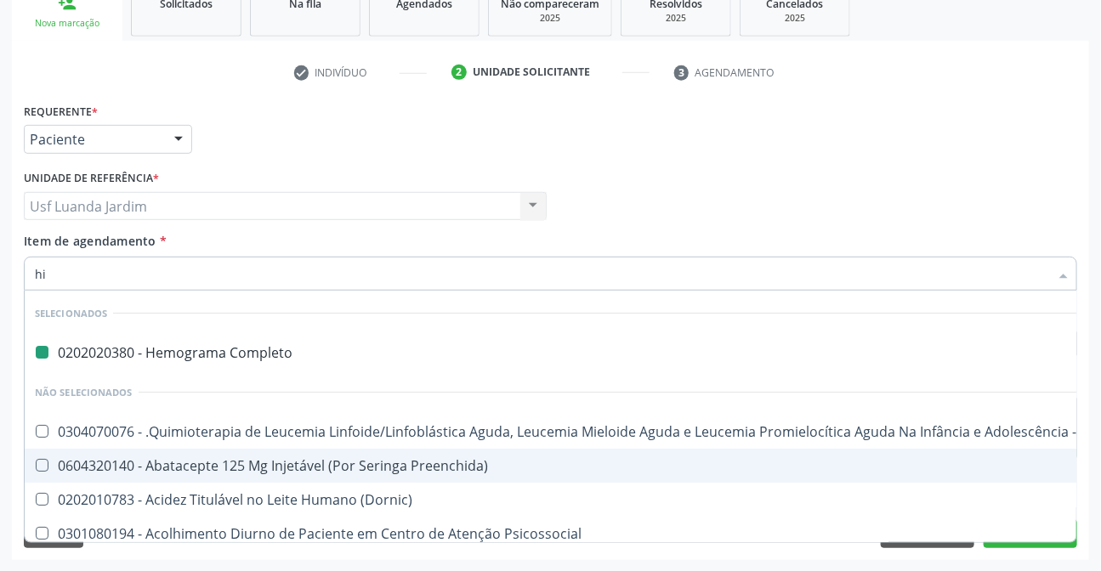
type input "hia"
checkbox Completo "false"
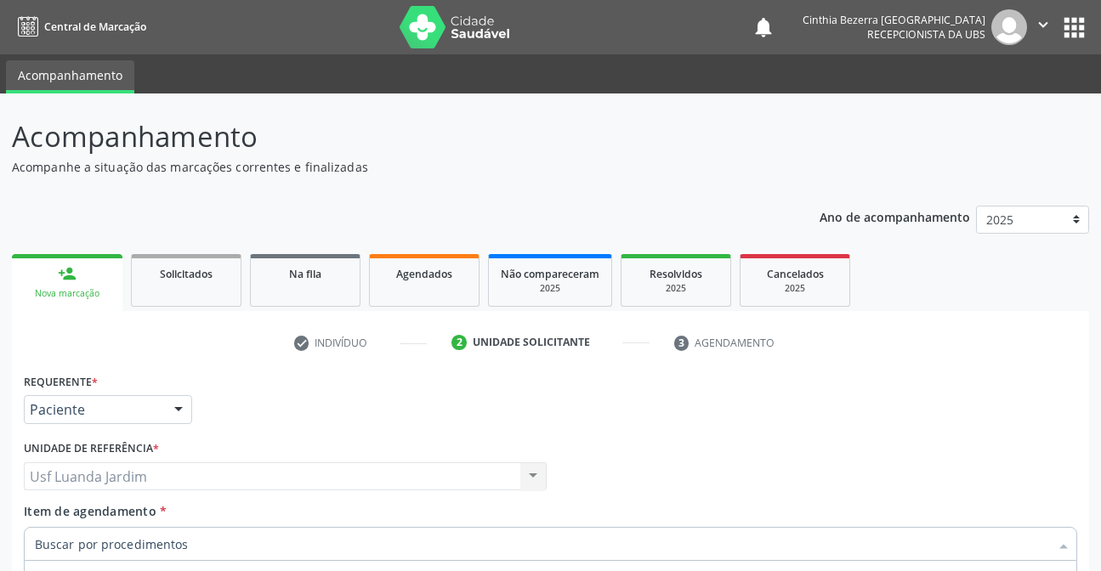
scroll to position [270, 0]
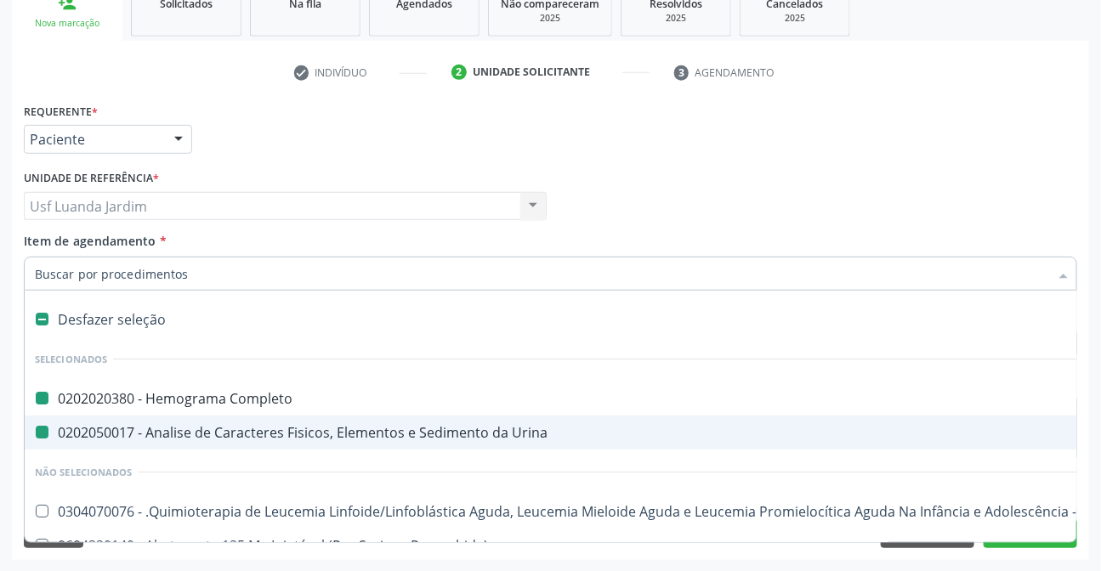
type input "v"
checkbox Completo "false"
checkbox Urina "false"
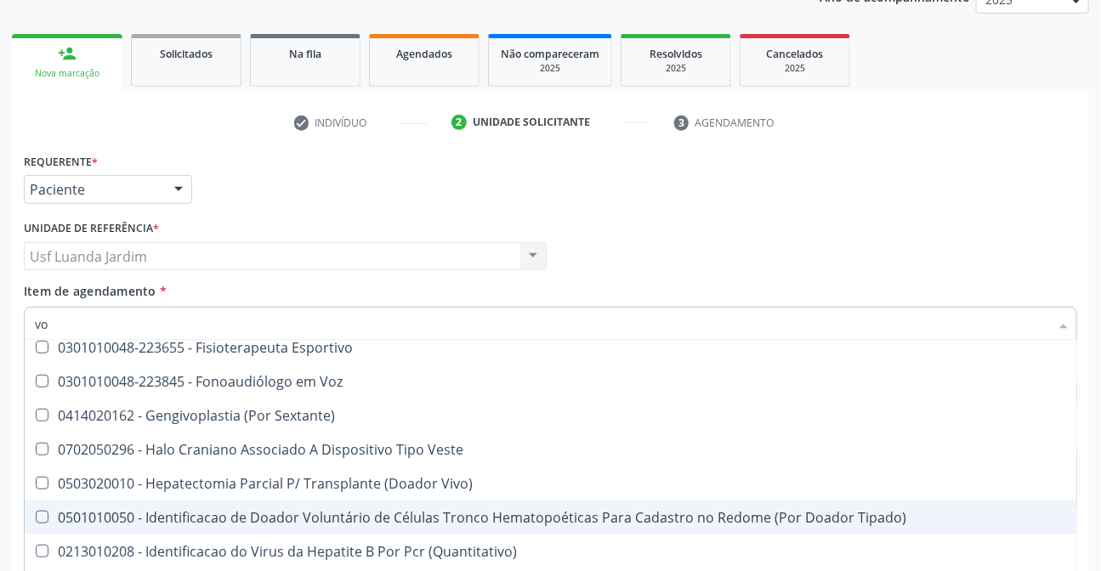
scroll to position [193, 0]
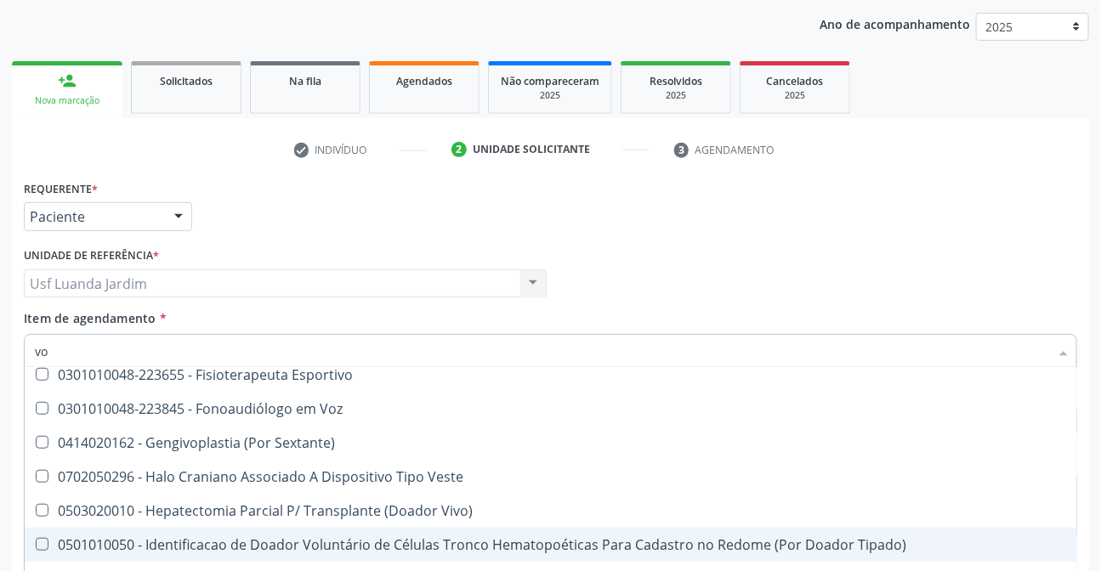
type input "v"
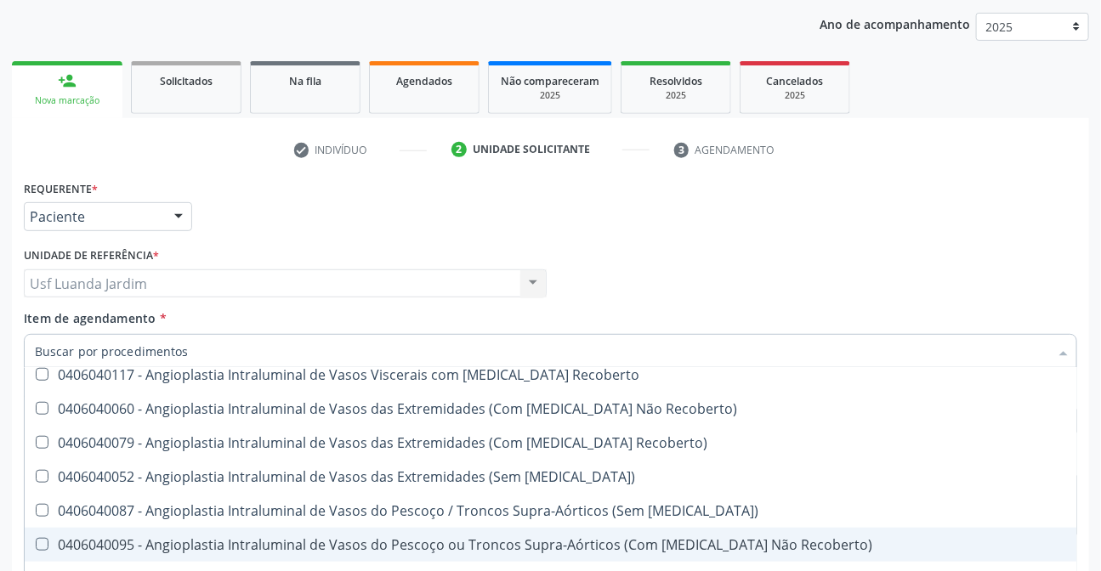
checkbox Preenchida\) "true"
checkbox Ampola\)\ "true"
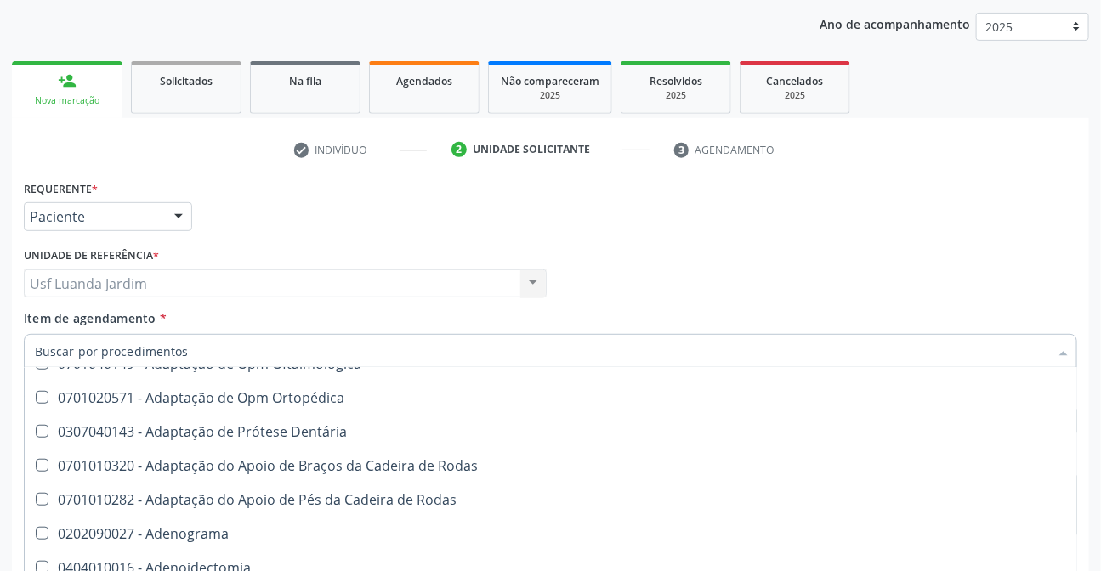
scroll to position [3070, 0]
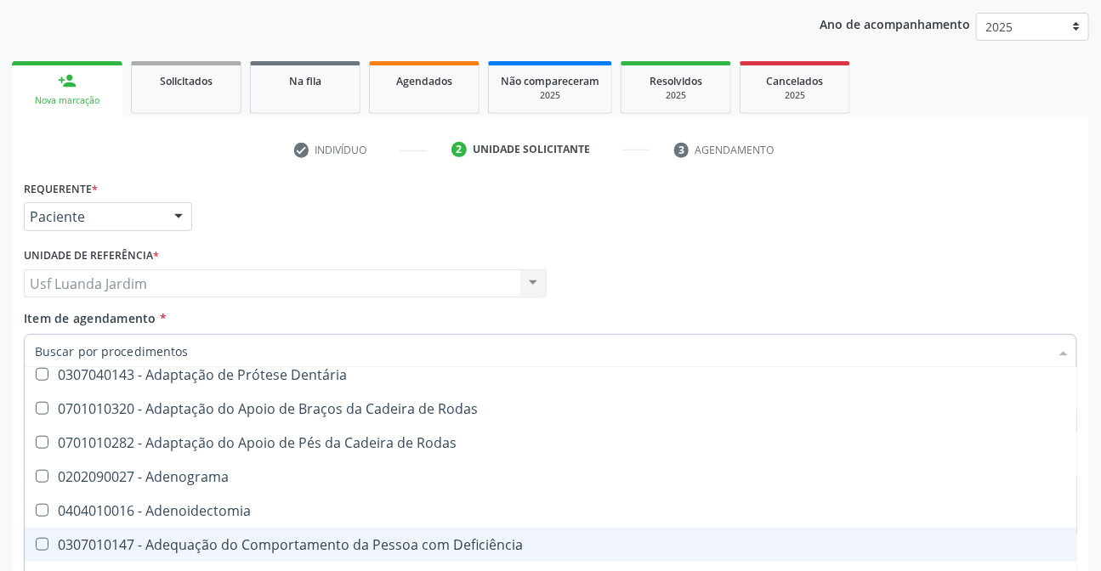
click at [1088, 467] on div "Requerente * Paciente Profissional de Saúde Paciente Nenhum resultado encontrad…" at bounding box center [550, 407] width 1077 height 462
checkbox Manutenção "true"
checkbox Preenchida\) "true"
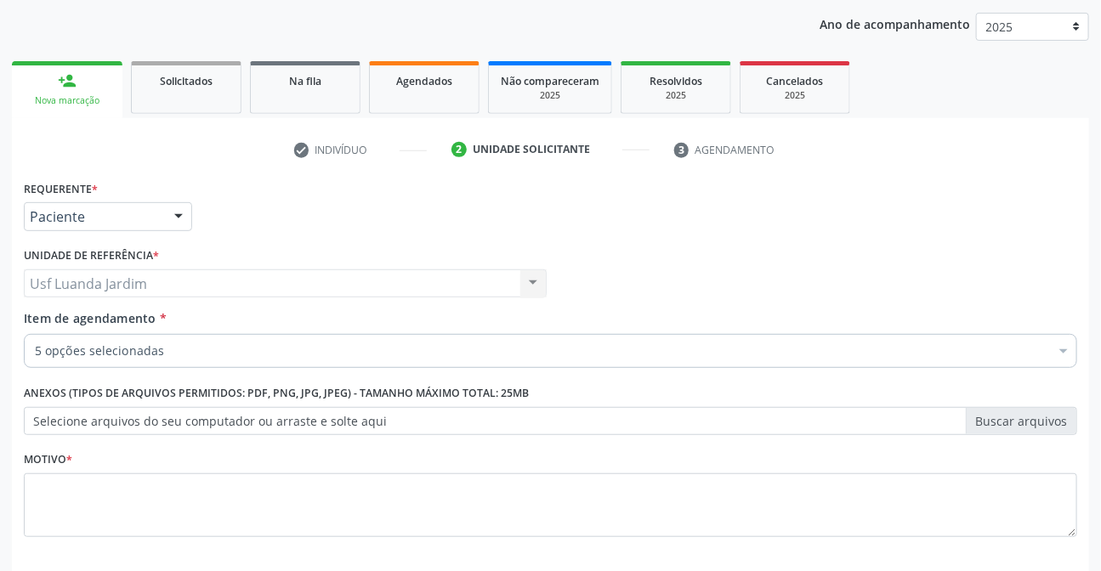
scroll to position [0, 0]
click at [982, 278] on div "Profissional Solicitante Por favor, selecione a Unidade de Atendimento primeiro…" at bounding box center [551, 276] width 1062 height 66
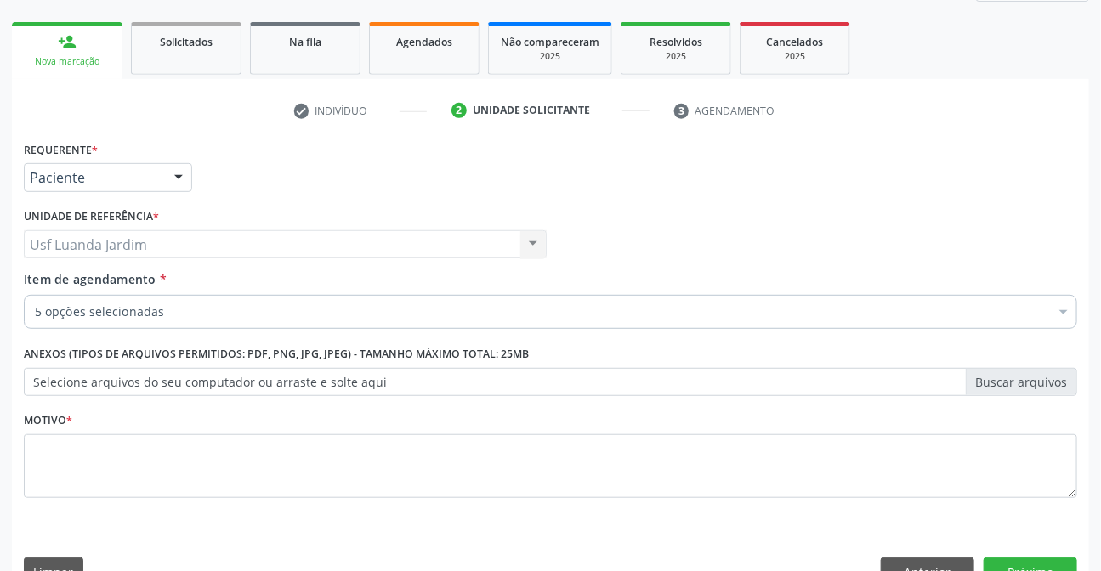
scroll to position [270, 0]
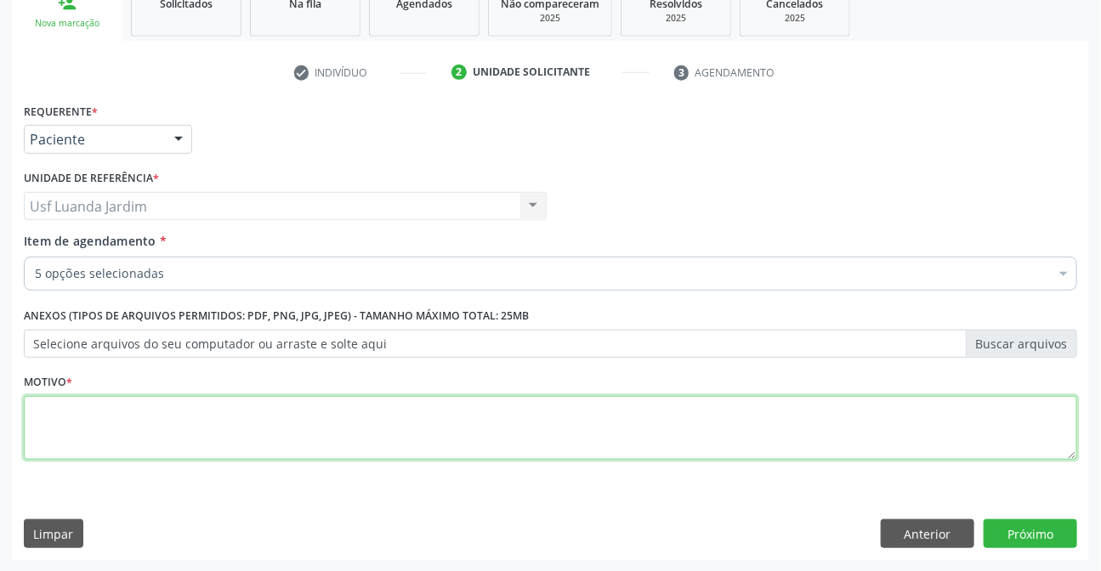
click at [977, 451] on textarea at bounding box center [550, 428] width 1053 height 65
type textarea "lo"
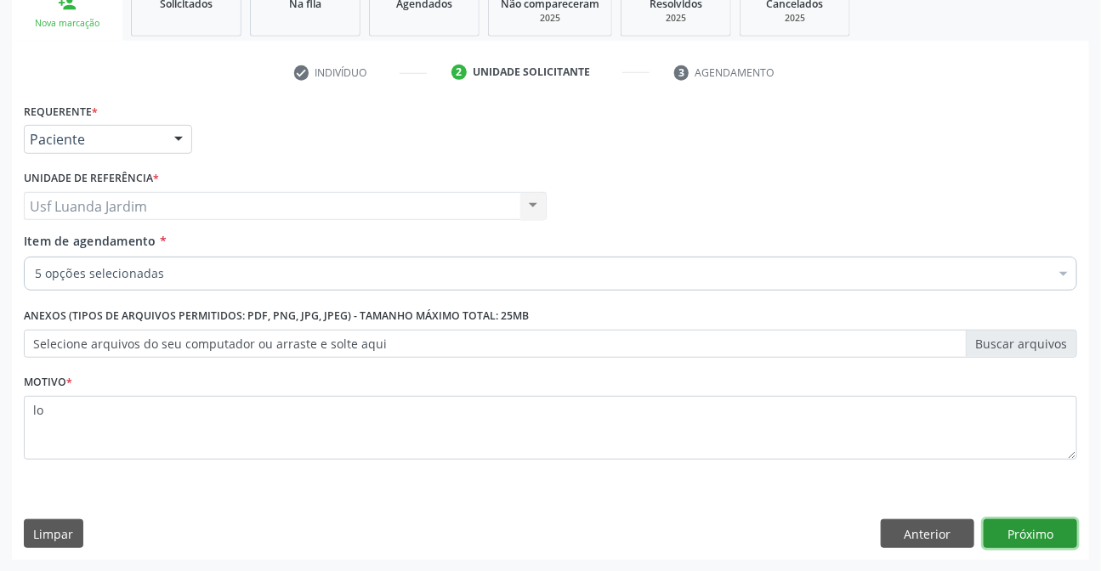
click at [1044, 519] on button "Próximo" at bounding box center [1029, 533] width 93 height 29
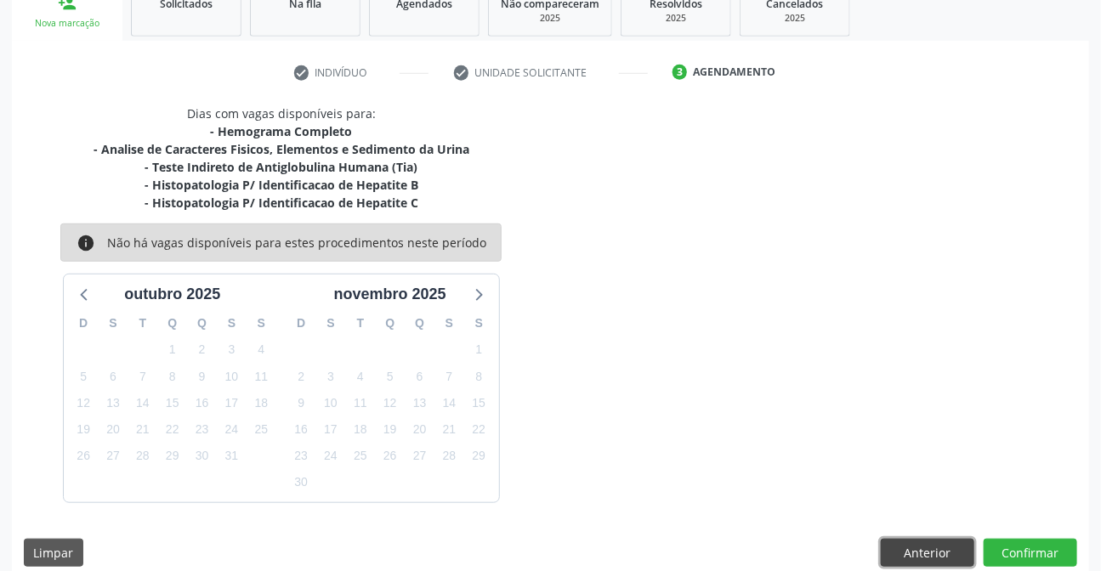
click at [924, 551] on button "Anterior" at bounding box center [927, 553] width 93 height 29
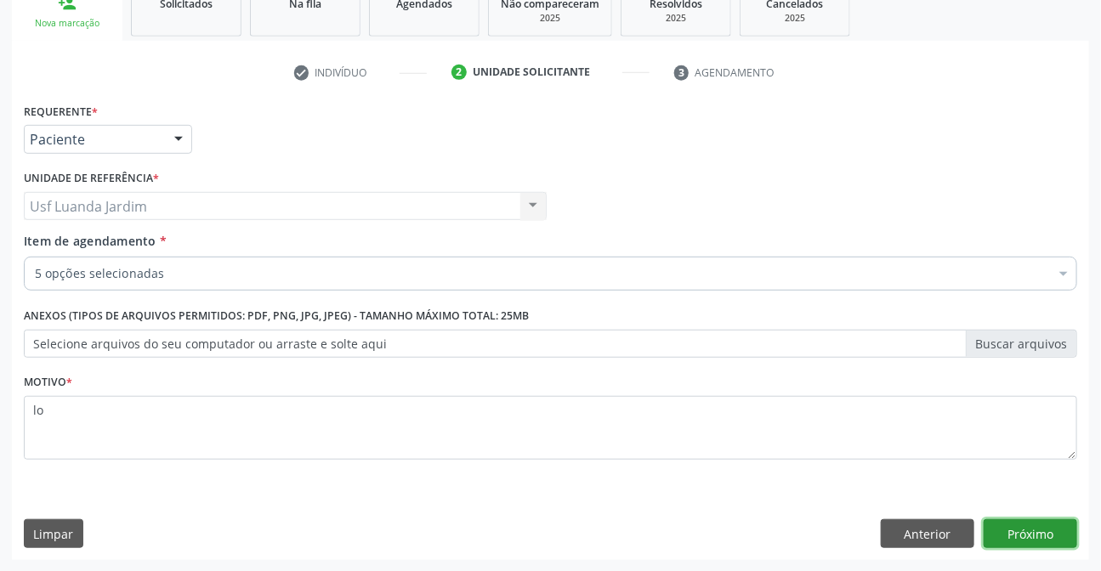
click at [1062, 535] on button "Próximo" at bounding box center [1029, 533] width 93 height 29
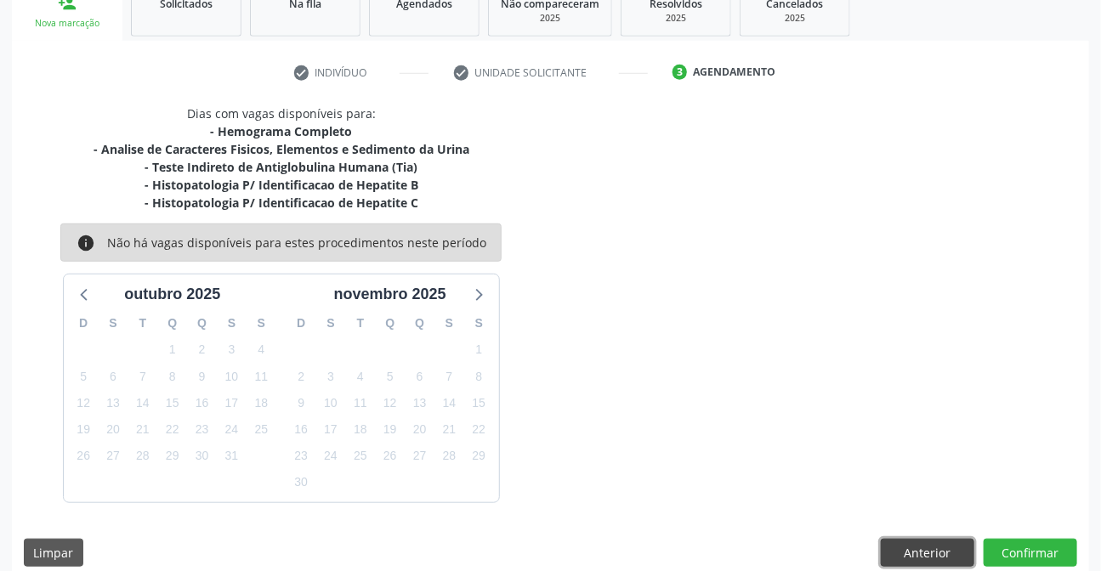
click at [918, 548] on button "Anterior" at bounding box center [927, 553] width 93 height 29
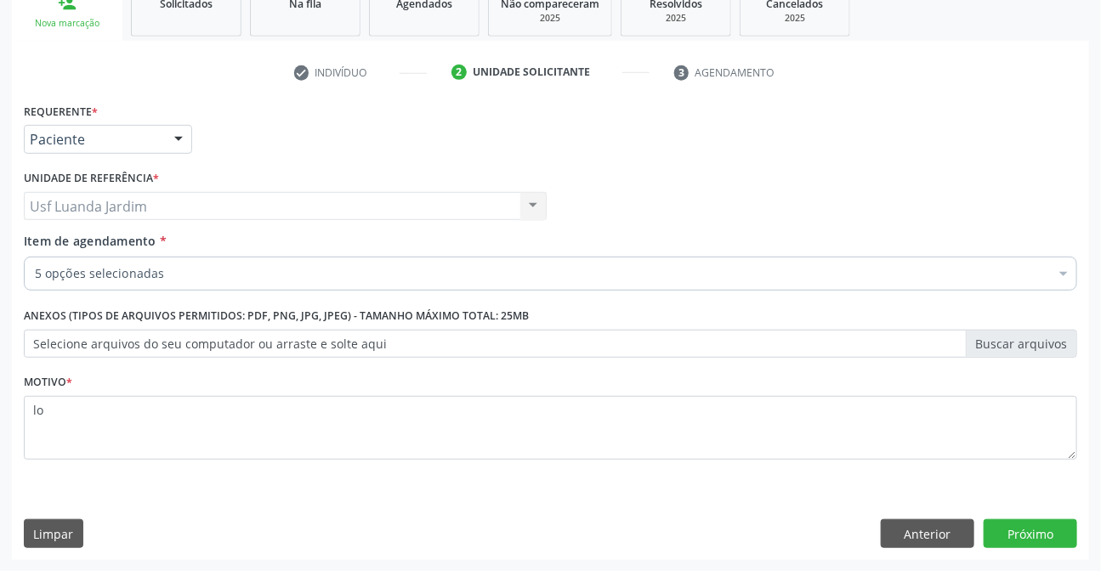
drag, startPoint x: 882, startPoint y: 280, endPoint x: 1002, endPoint y: 282, distance: 119.8
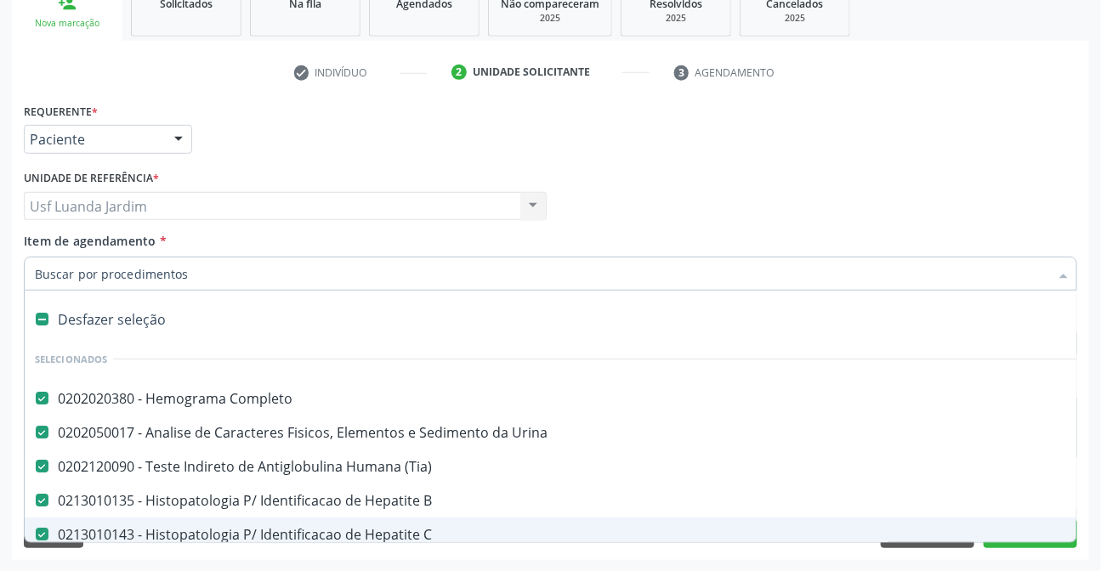
scroll to position [76, 0]
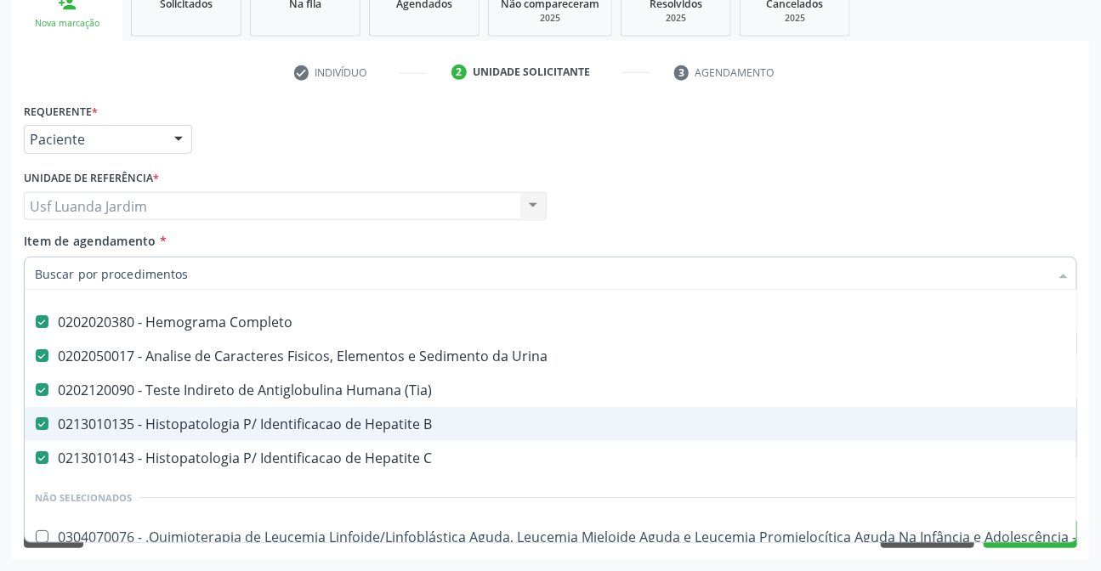
click at [467, 417] on div "0213010135 - Histopatologia P/ Identificacao de Hepatite B" at bounding box center [696, 424] width 1323 height 14
checkbox B "false"
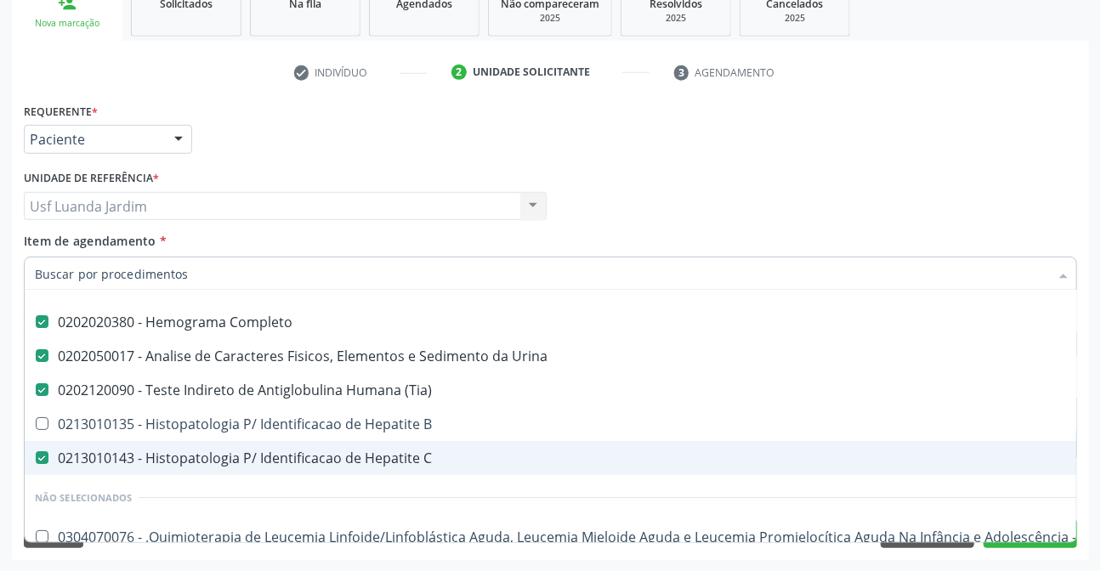
click at [467, 445] on span "0213010143 - Histopatologia P/ Identificacao de Hepatite C" at bounding box center [697, 458] width 1344 height 34
checkbox C "false"
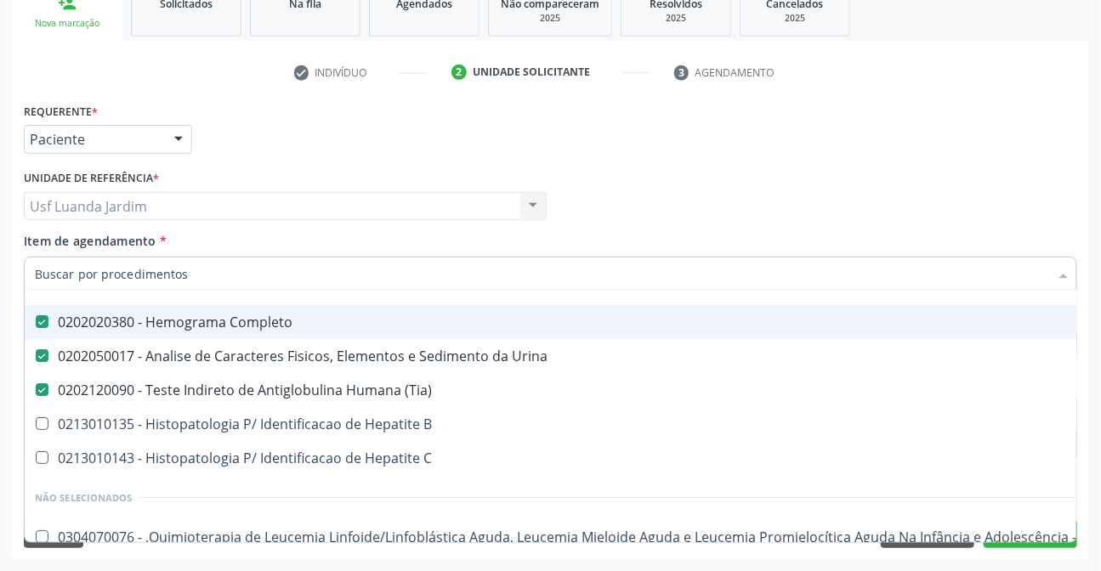
click at [768, 190] on div "Profissional Solicitante Por favor, selecione a Unidade de Atendimento primeiro…" at bounding box center [551, 199] width 1062 height 66
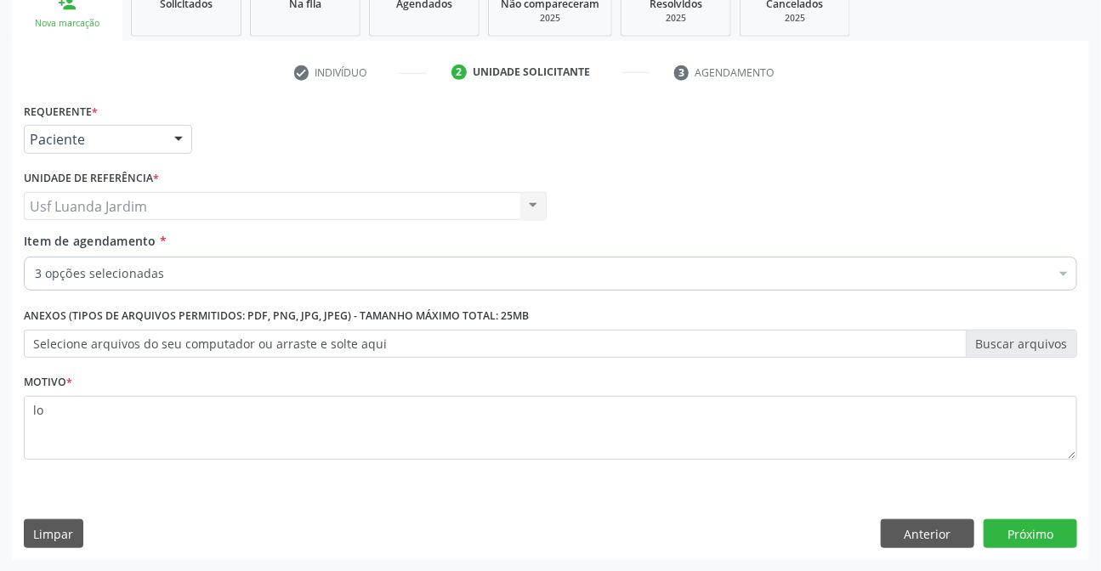
scroll to position [0, 0]
click at [999, 536] on button "Próximo" at bounding box center [1029, 533] width 93 height 29
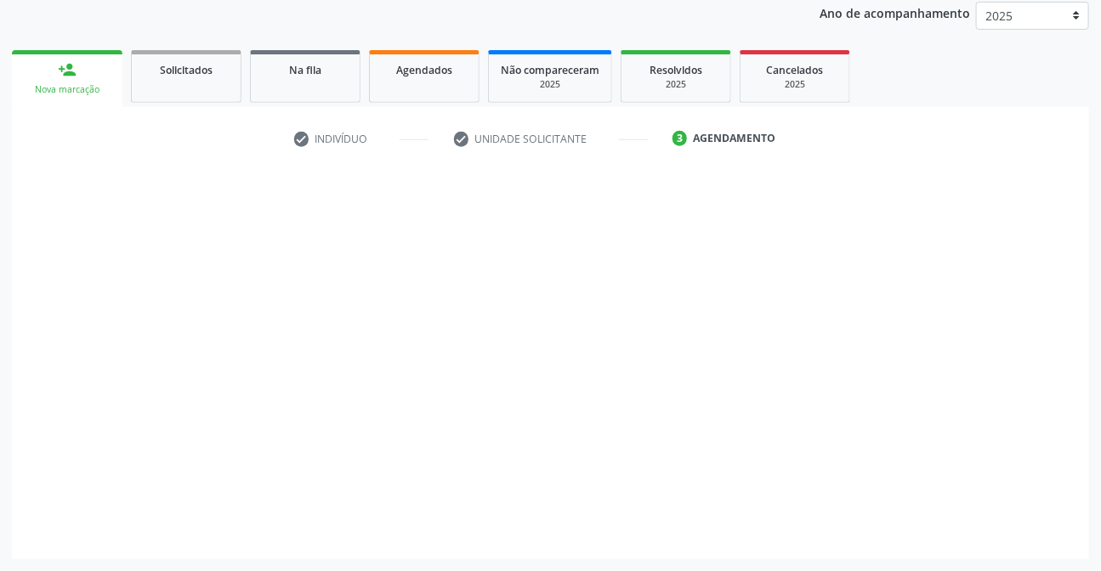
scroll to position [203, 0]
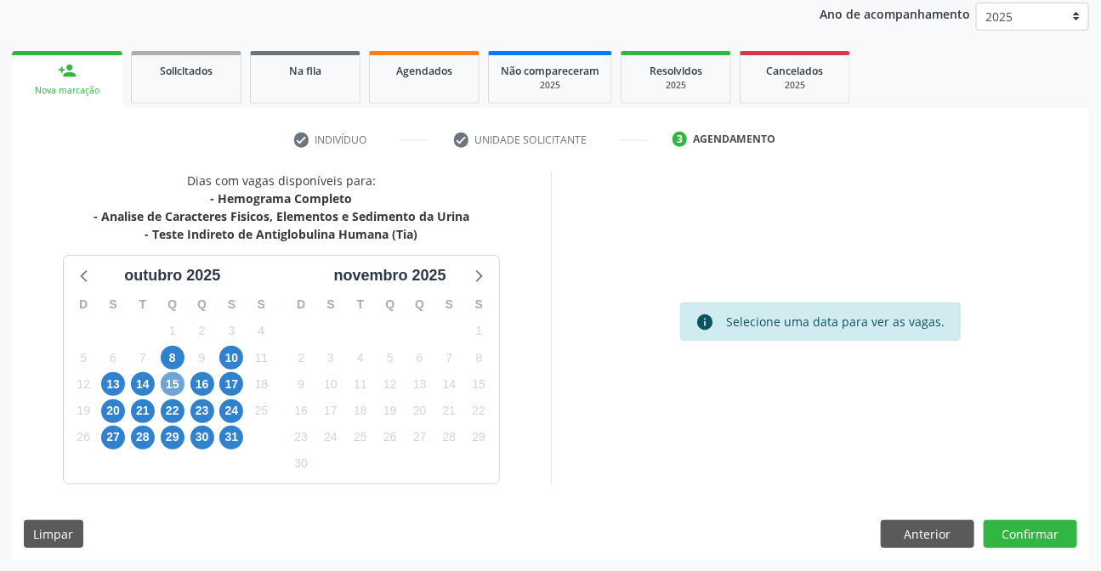
click at [167, 382] on span "15" at bounding box center [173, 384] width 24 height 24
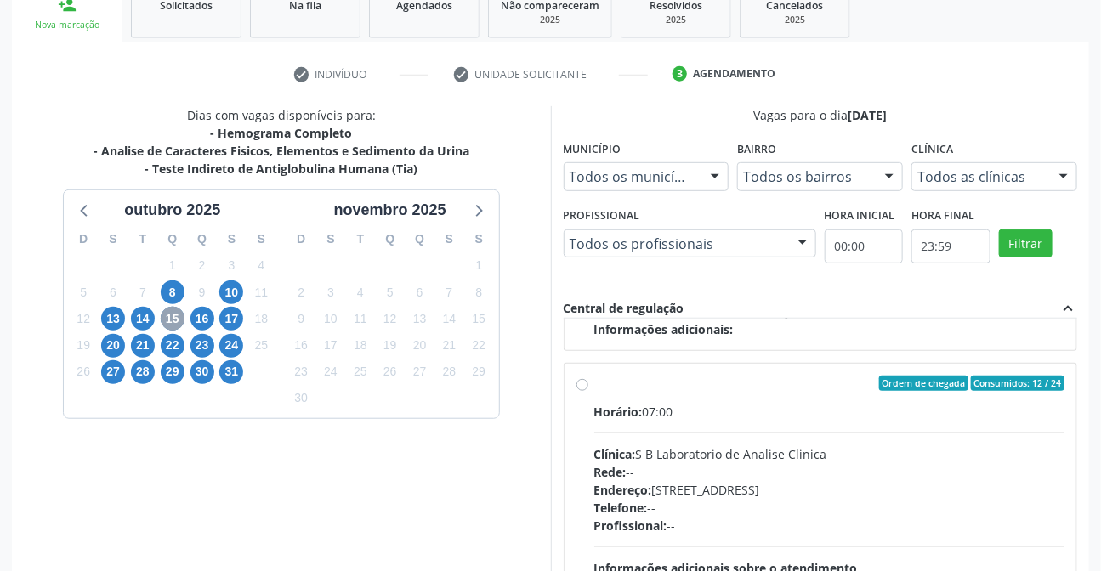
scroll to position [280, 0]
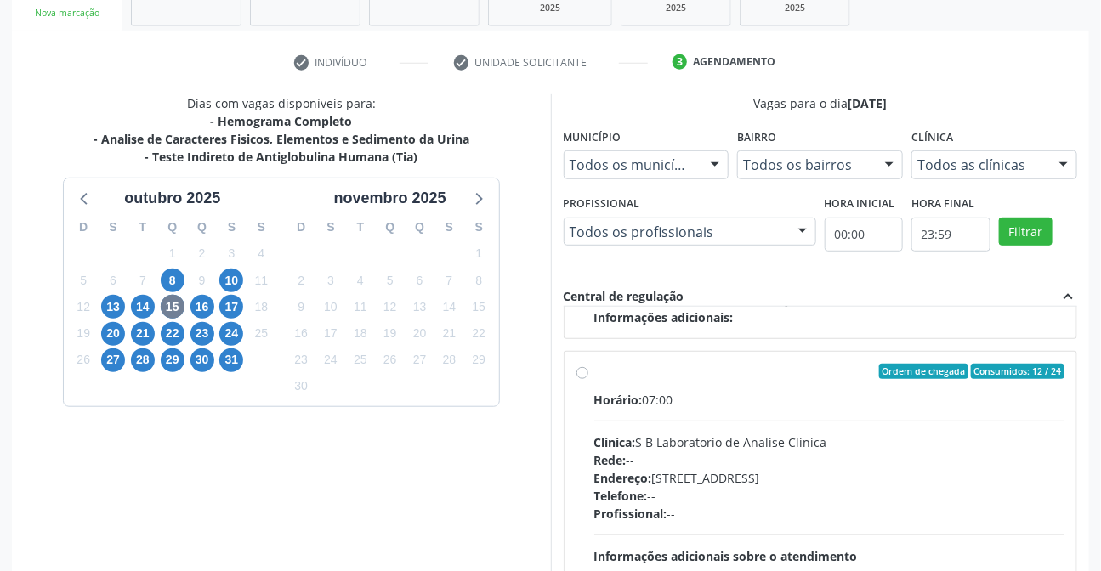
click at [594, 369] on label "Ordem de chegada Consumidos: 12 / 24 Horário: 07:00 Clínica: S B Laboratorio de…" at bounding box center [829, 494] width 471 height 261
click at [576, 369] on input "Ordem de chegada Consumidos: 12 / 24 Horário: 07:00 Clínica: S B Laboratorio de…" at bounding box center [582, 371] width 12 height 15
radio input "true"
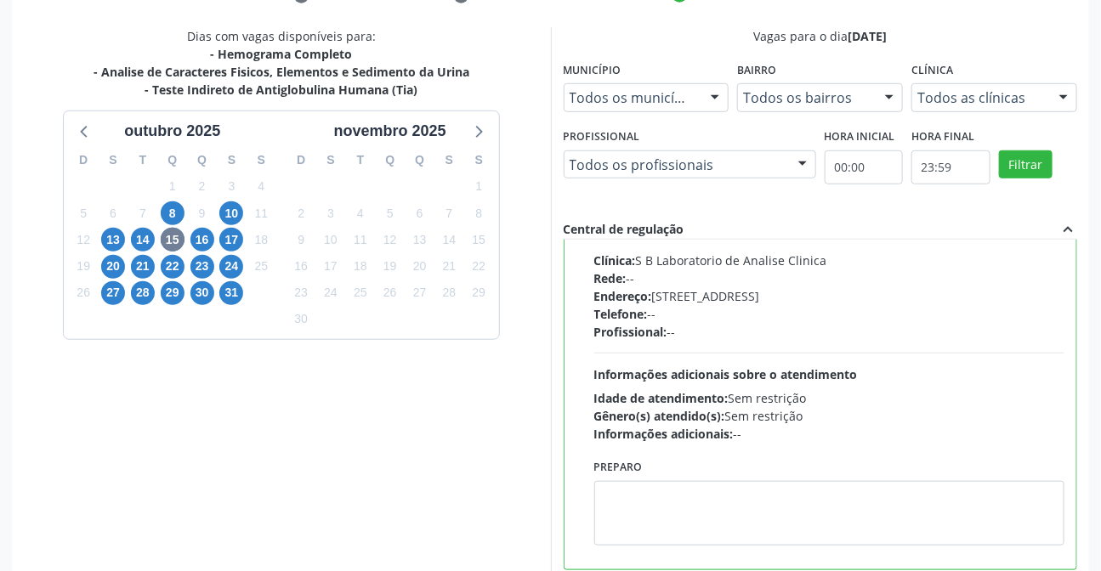
scroll to position [443, 0]
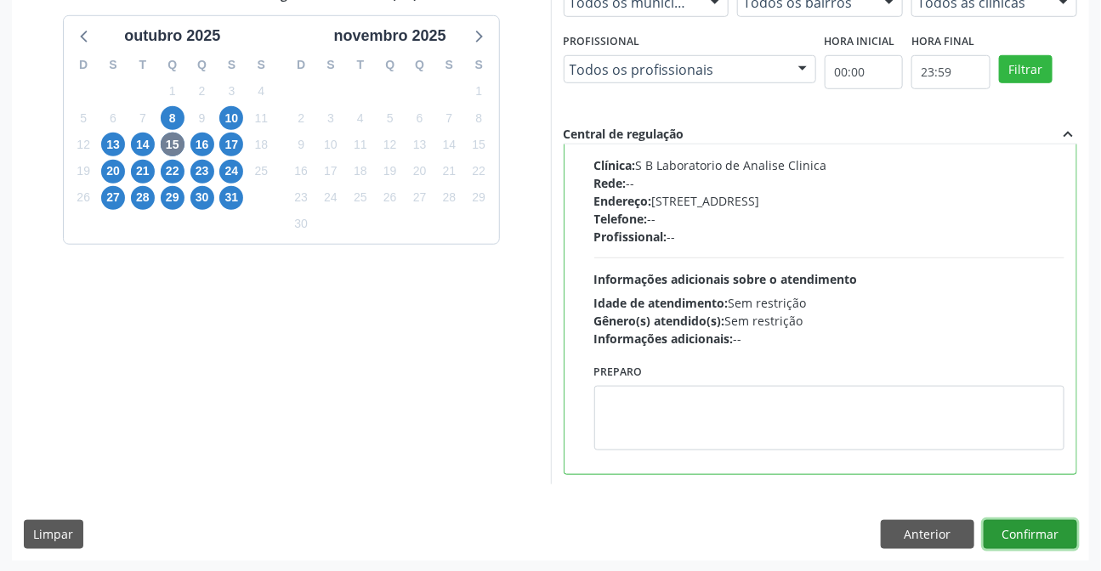
click at [1050, 533] on button "Confirmar" at bounding box center [1029, 534] width 93 height 29
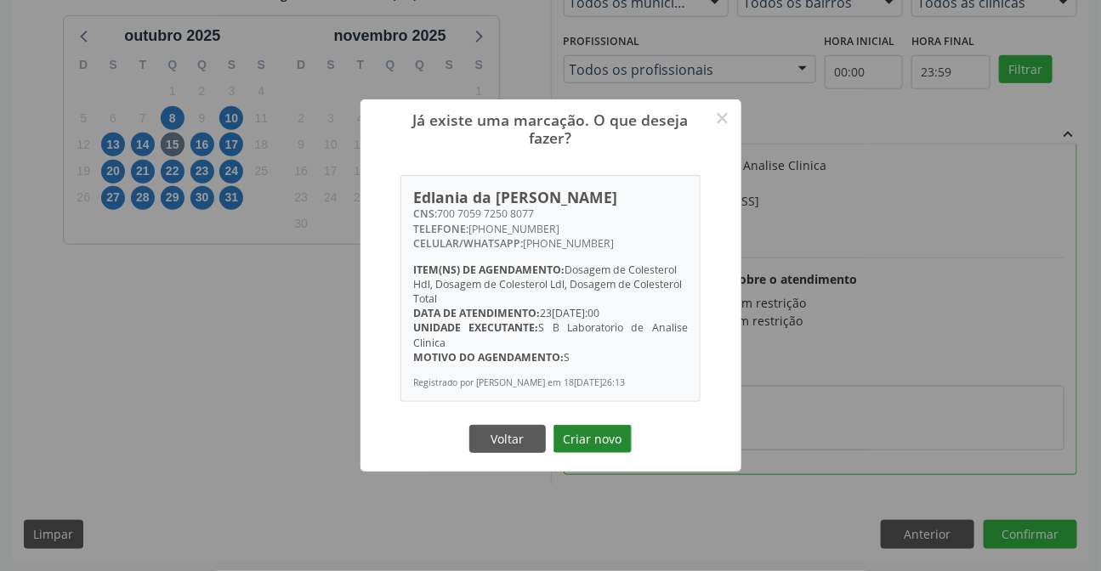
click at [603, 434] on button "Criar novo" at bounding box center [592, 439] width 78 height 29
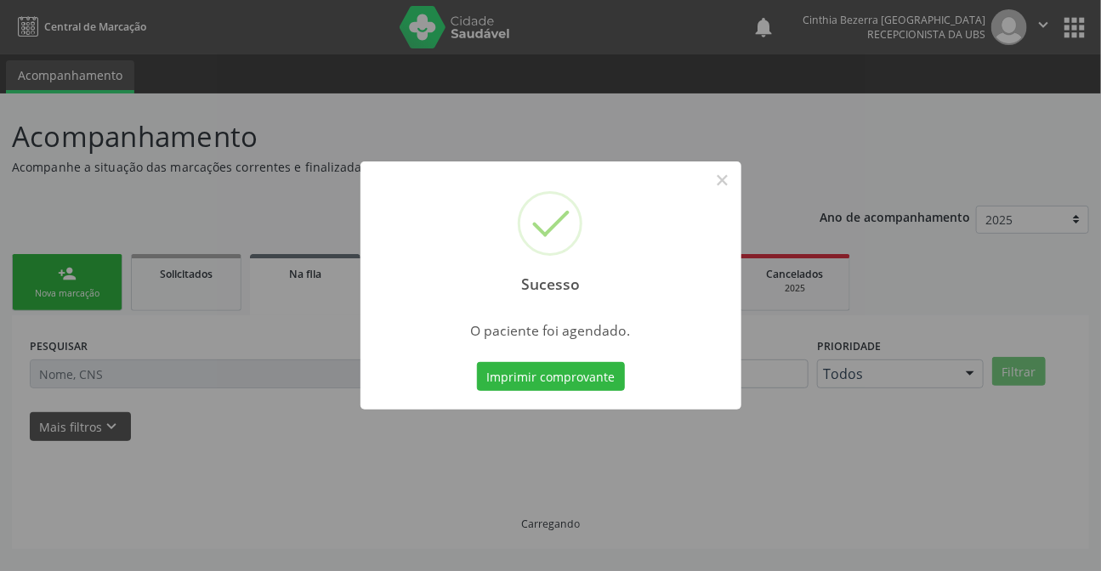
scroll to position [0, 0]
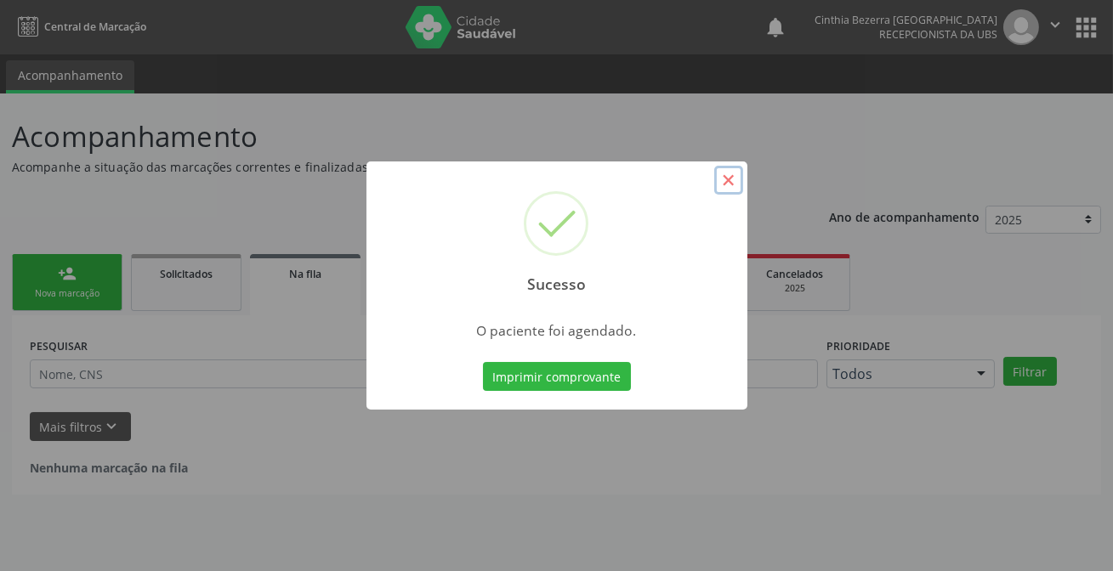
click at [722, 176] on button "×" at bounding box center [728, 180] width 29 height 29
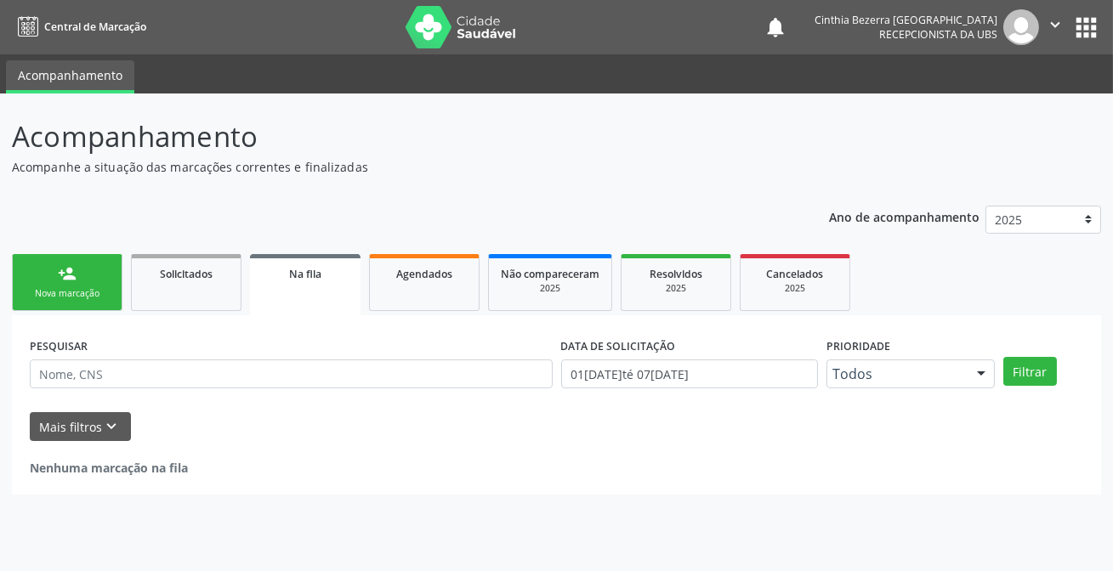
click at [85, 284] on link "person_add Nova marcação" at bounding box center [67, 282] width 110 height 57
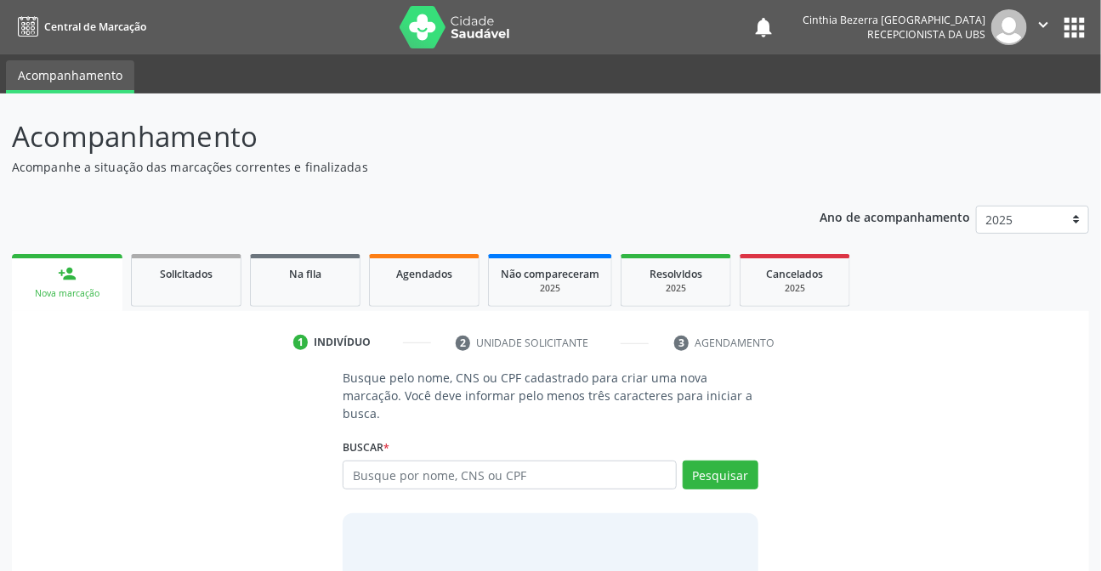
click at [1085, 22] on button "apps" at bounding box center [1074, 28] width 30 height 30
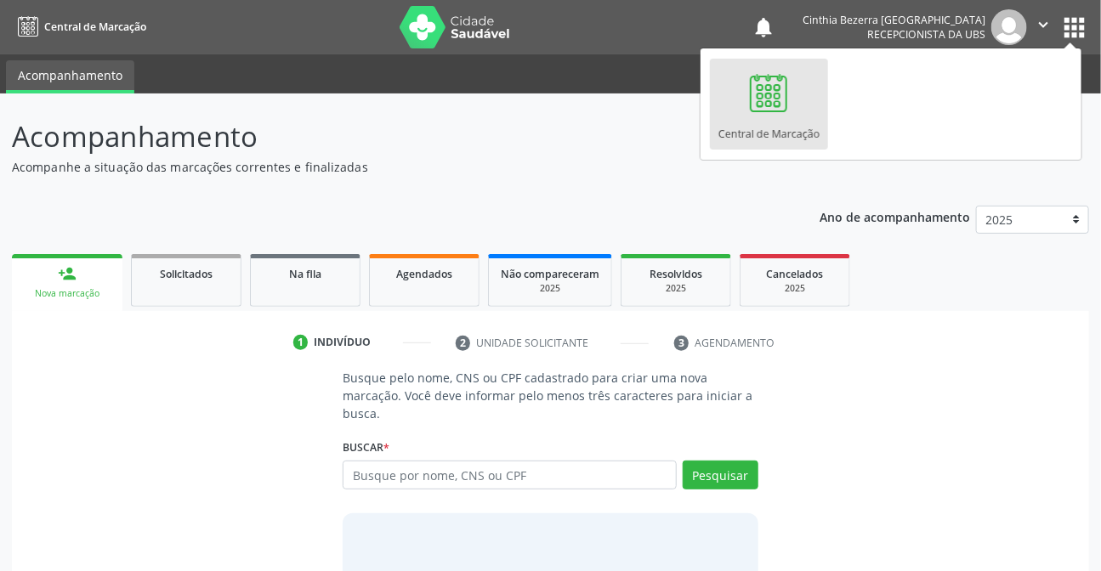
click at [767, 118] on div "Central de Marcação" at bounding box center [768, 129] width 101 height 23
click at [567, 480] on input "text" at bounding box center [509, 475] width 333 height 29
